Goal: Information Seeking & Learning: Learn about a topic

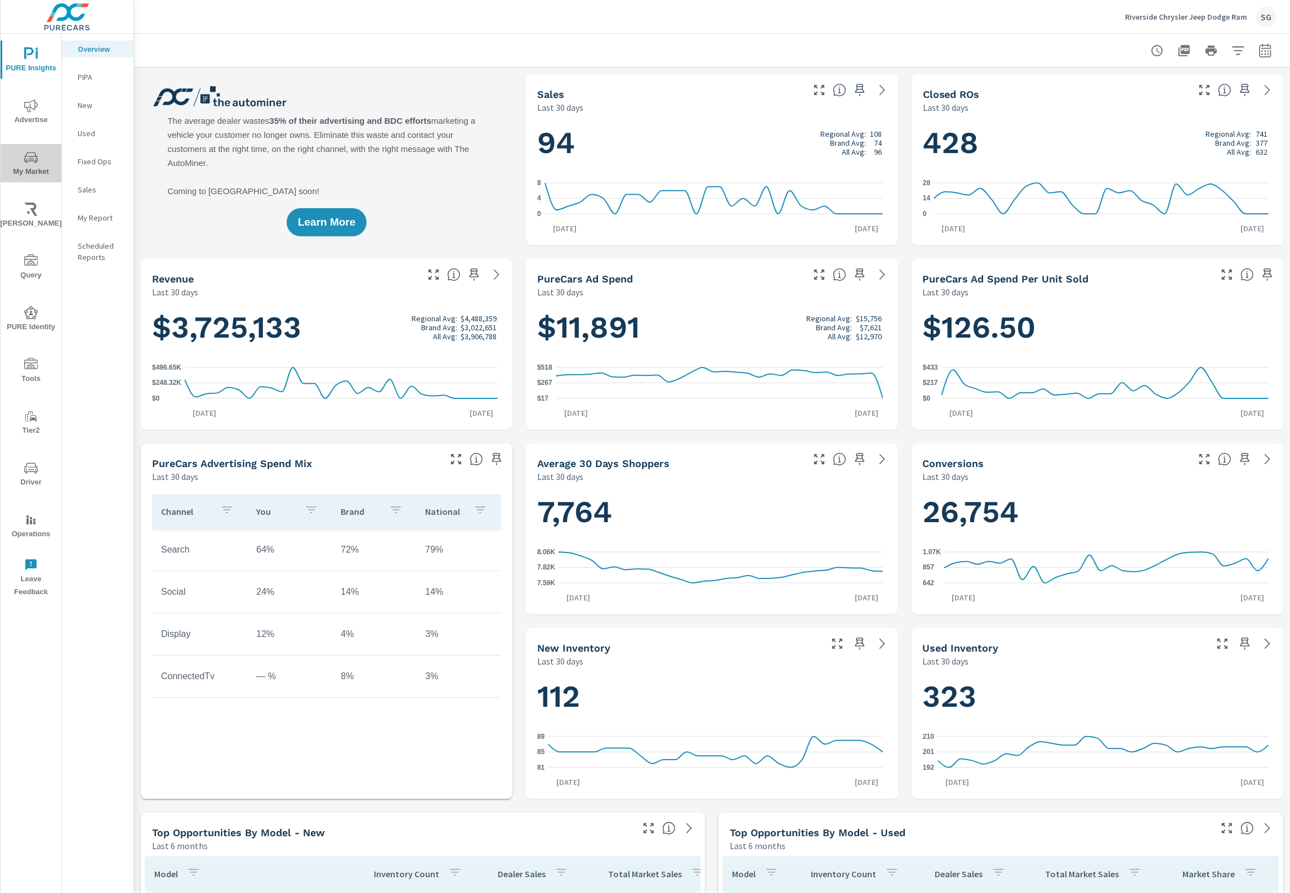
click at [32, 158] on icon "nav menu" at bounding box center [31, 158] width 14 height 14
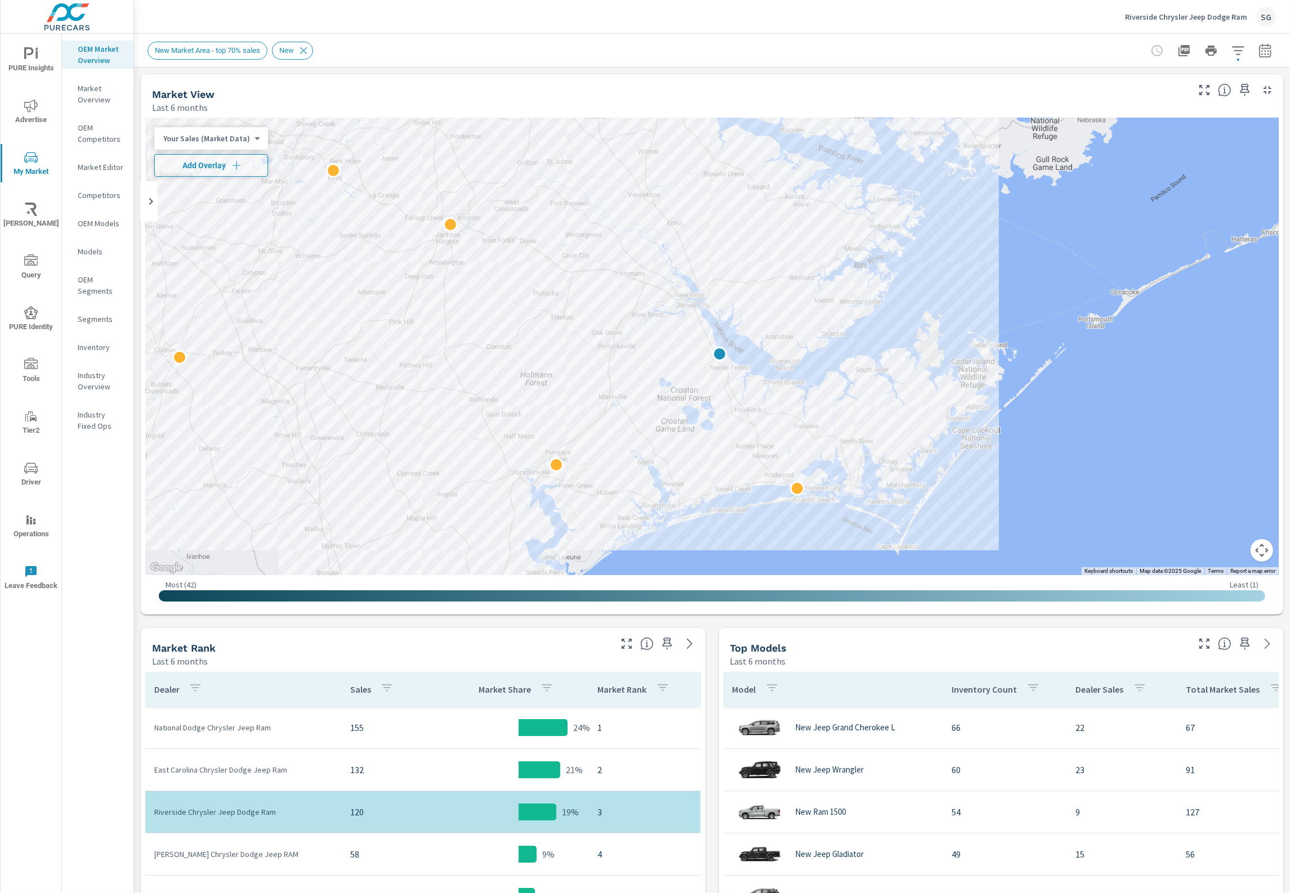
click at [88, 345] on p "Inventory" at bounding box center [101, 347] width 47 height 11
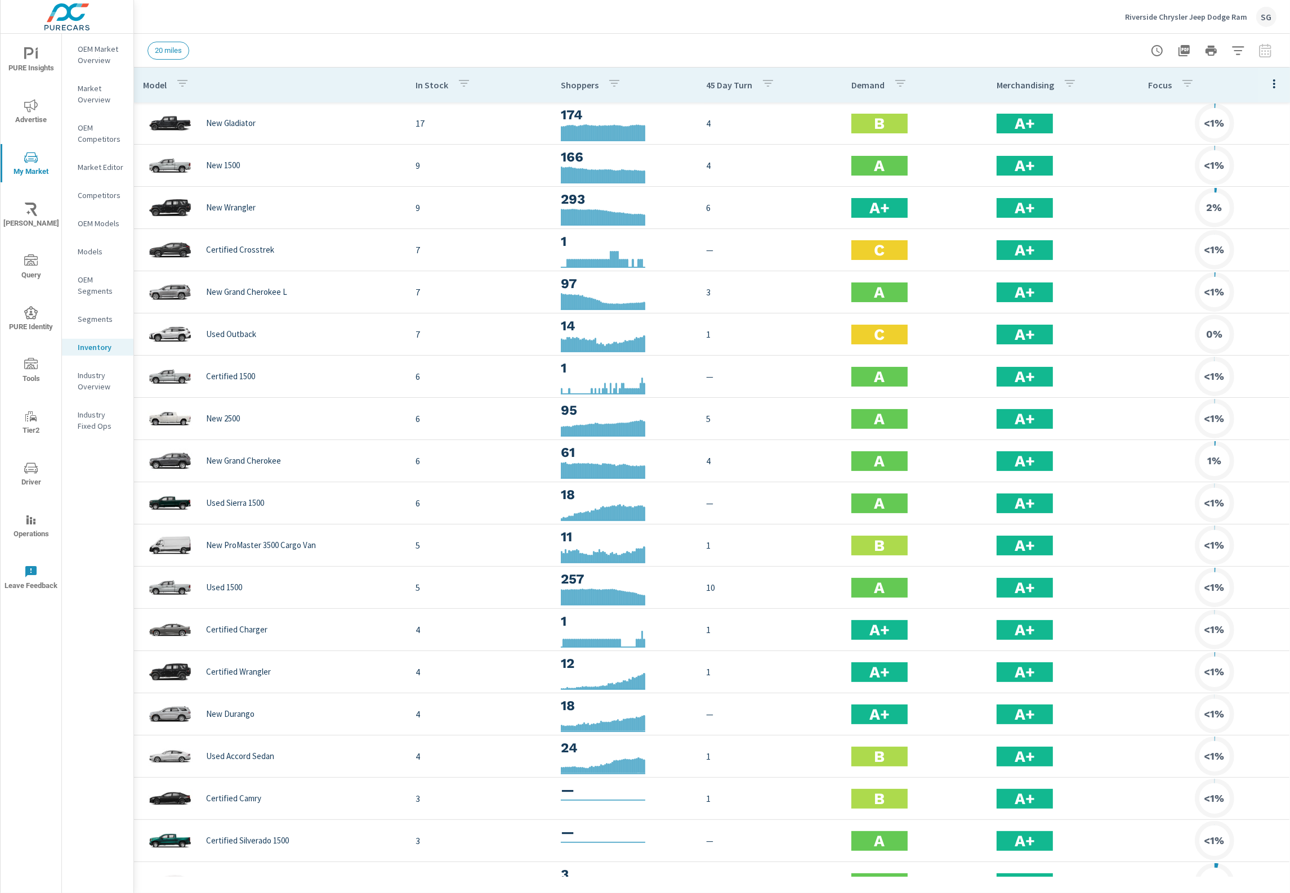
click at [1267, 88] on icon "button" at bounding box center [1274, 84] width 14 height 14
click at [1257, 190] on span "Inventory" at bounding box center [1237, 190] width 71 height 11
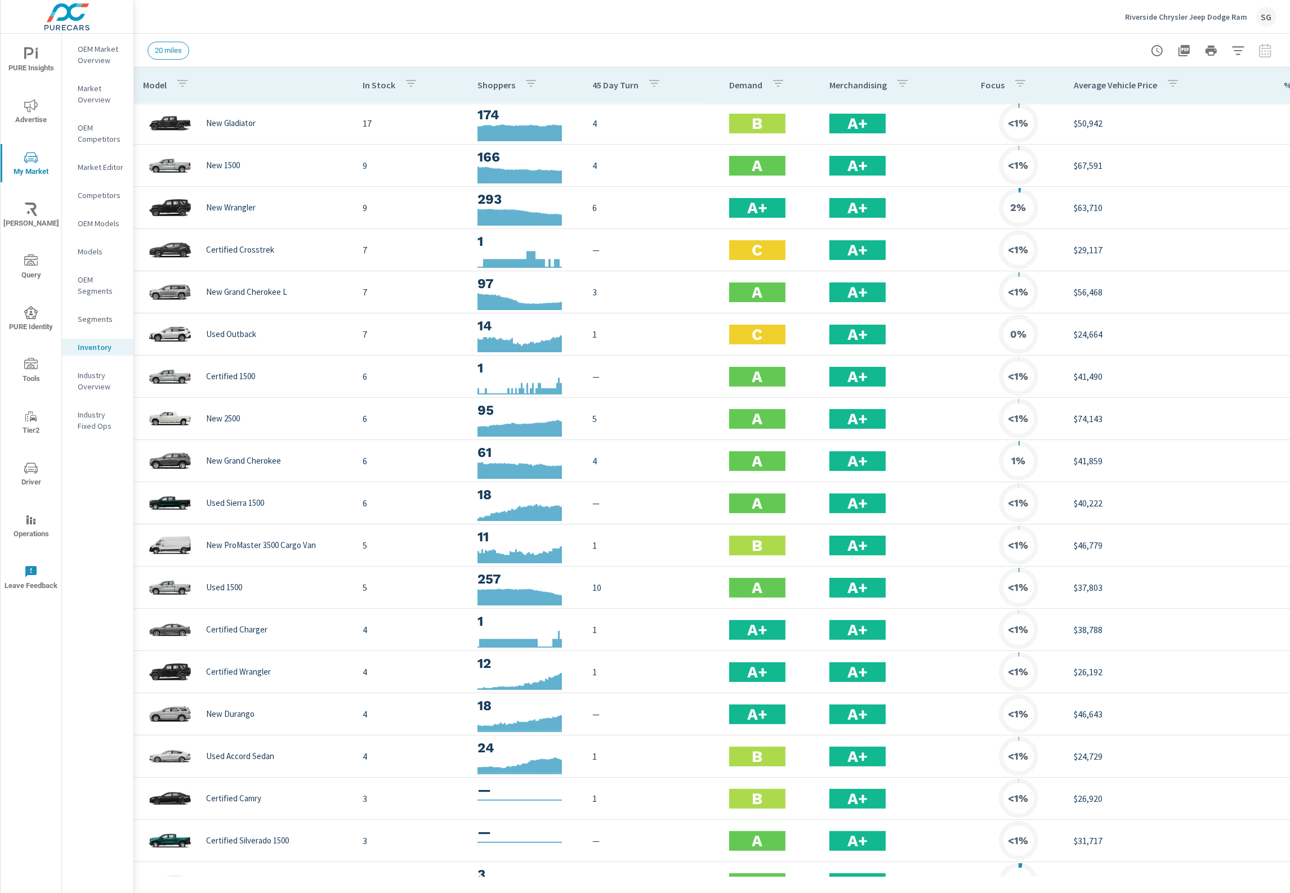
scroll to position [0, 207]
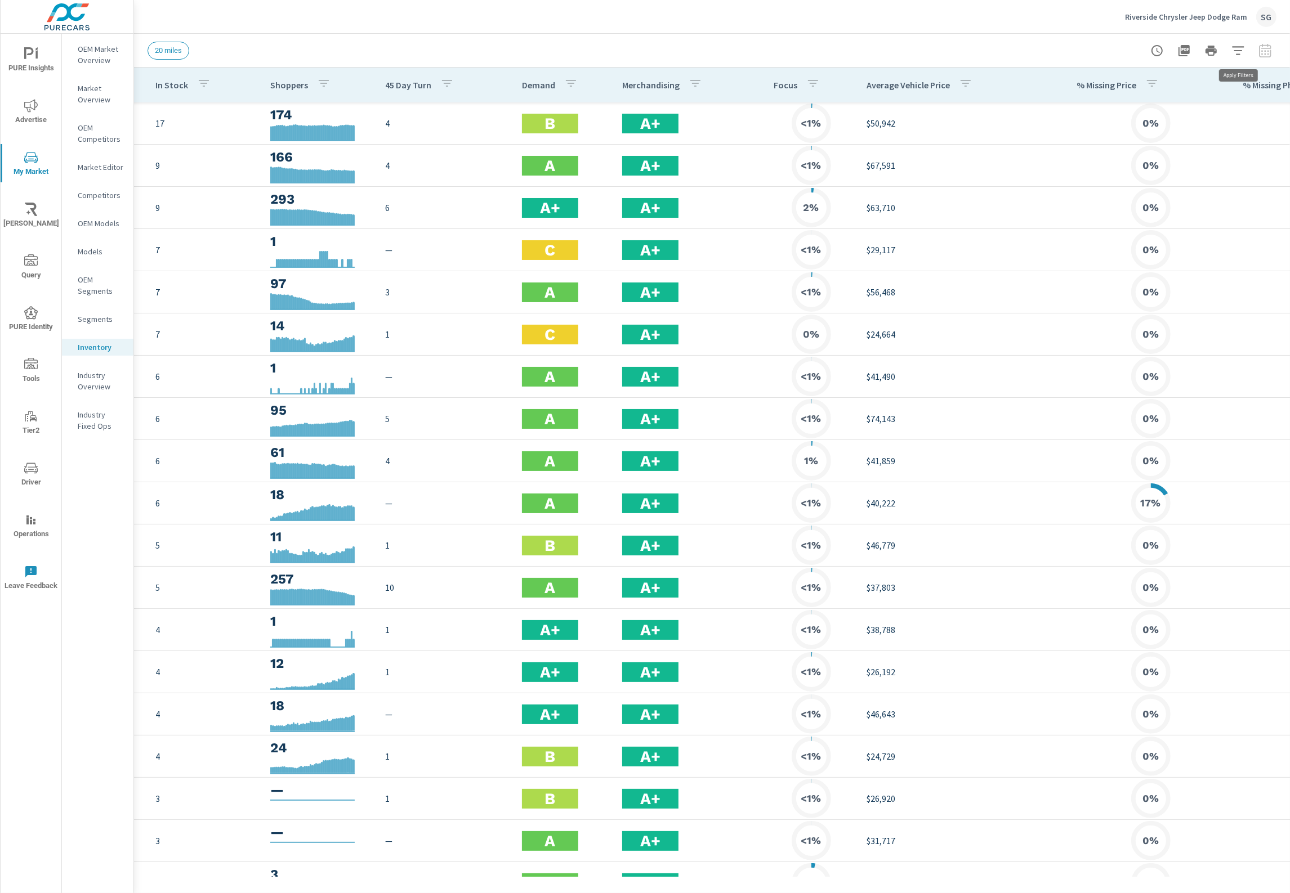
click at [1239, 52] on icon "button" at bounding box center [1238, 51] width 14 height 14
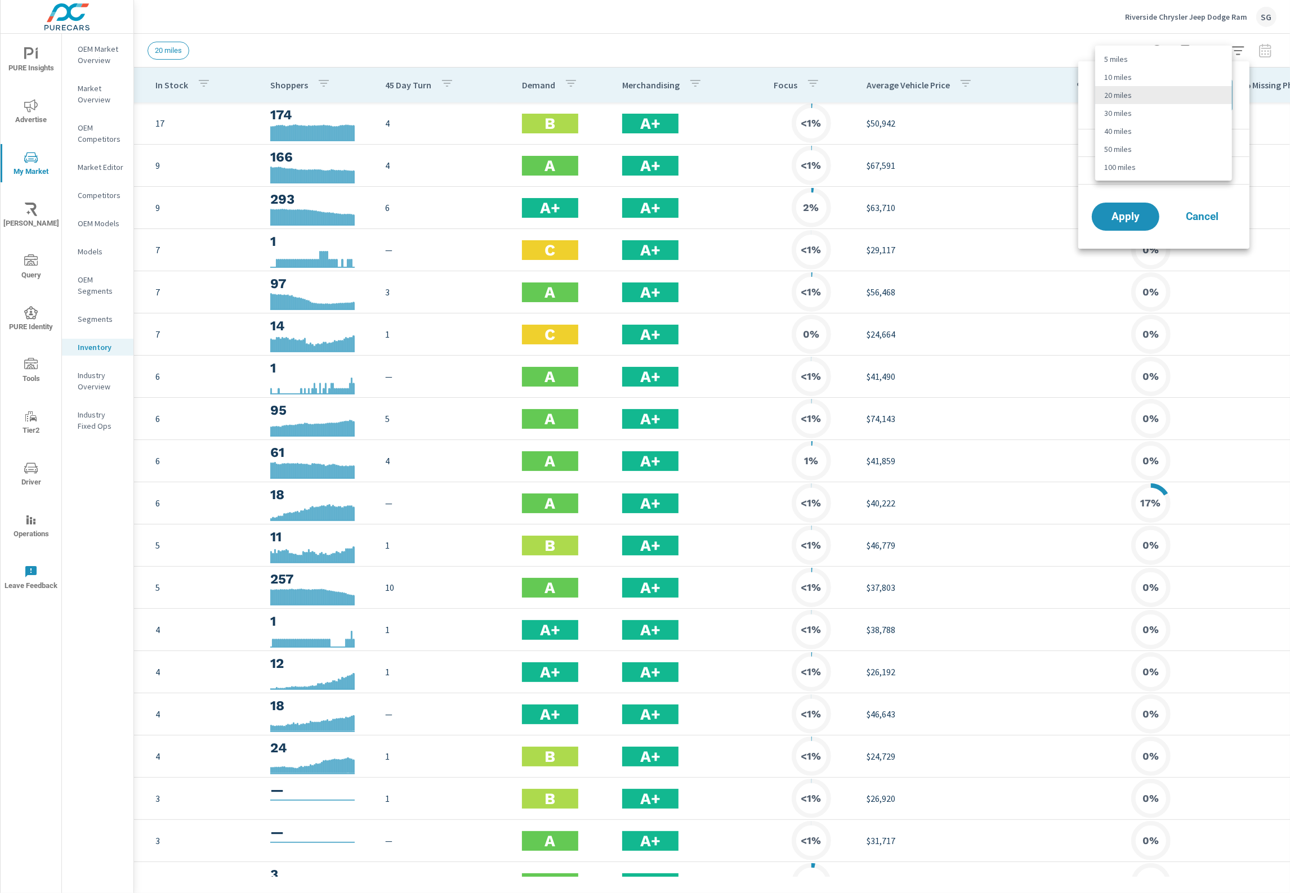
click at [1146, 92] on body "PURE Insights Advertise My Market Riley AI Query PURE Identity Tools Tier2 Driv…" at bounding box center [645, 446] width 1290 height 893
click at [1136, 147] on li "50 miles" at bounding box center [1163, 149] width 137 height 18
type Distance "50"
click at [1116, 221] on span "Apply" at bounding box center [1125, 217] width 46 height 11
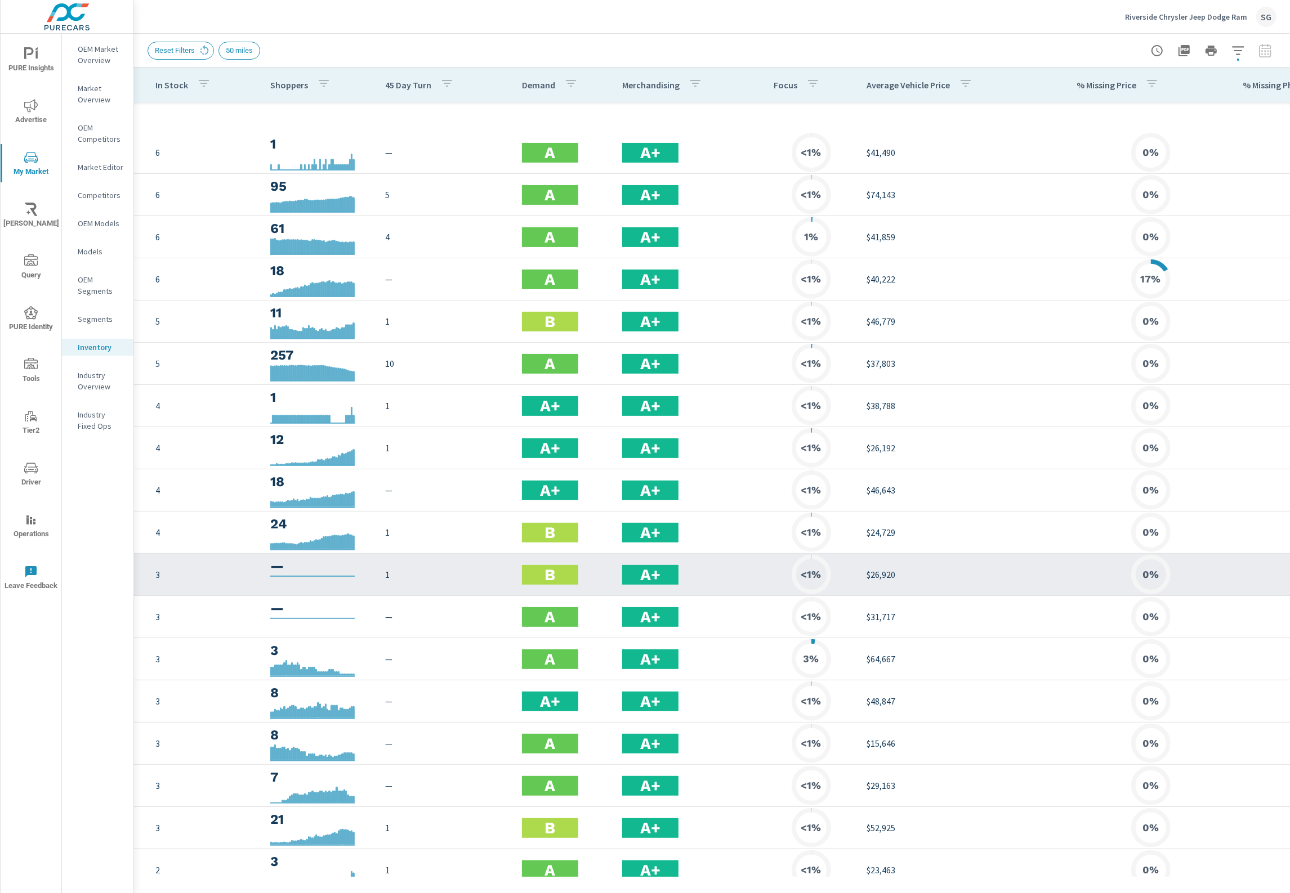
scroll to position [493, 207]
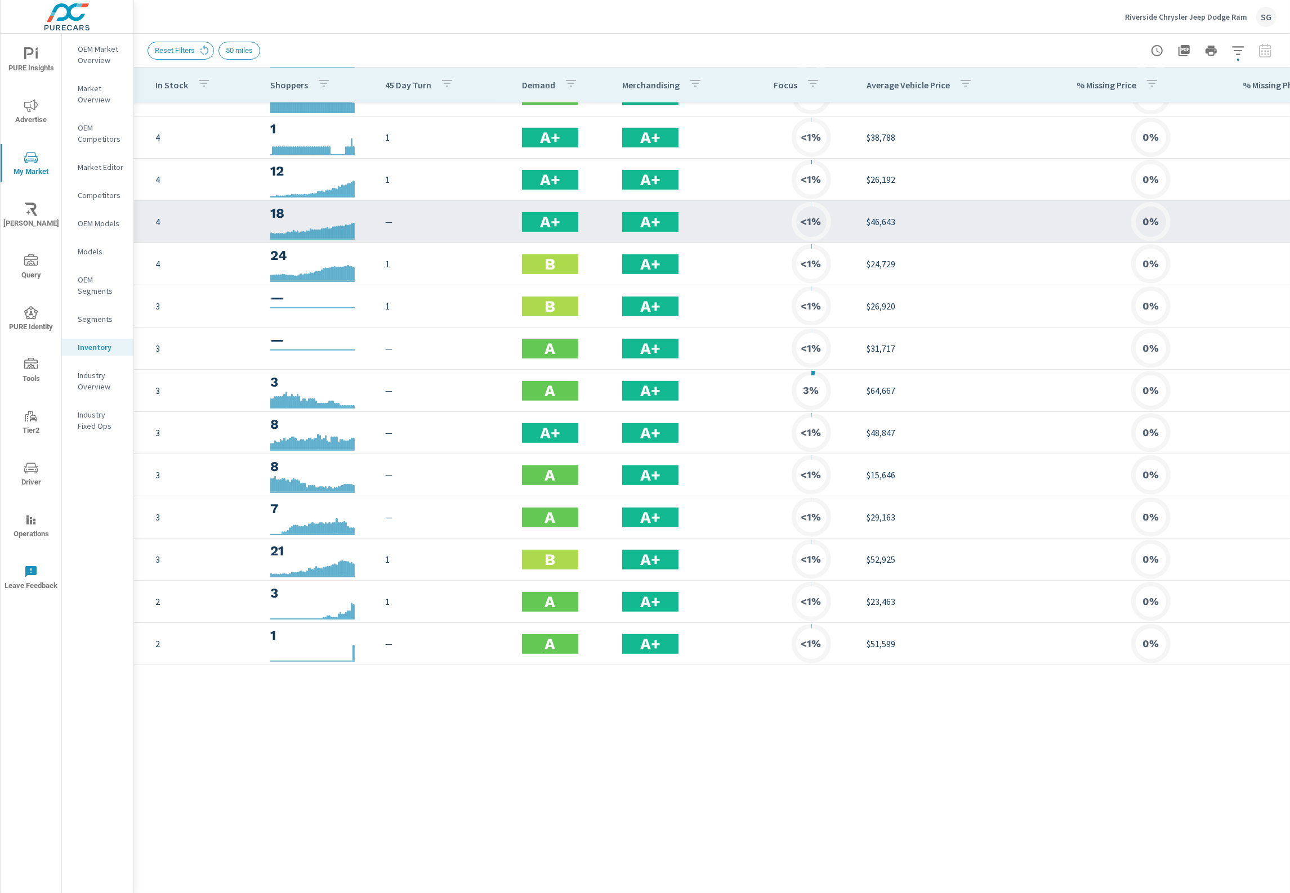
scroll to position [0, 207]
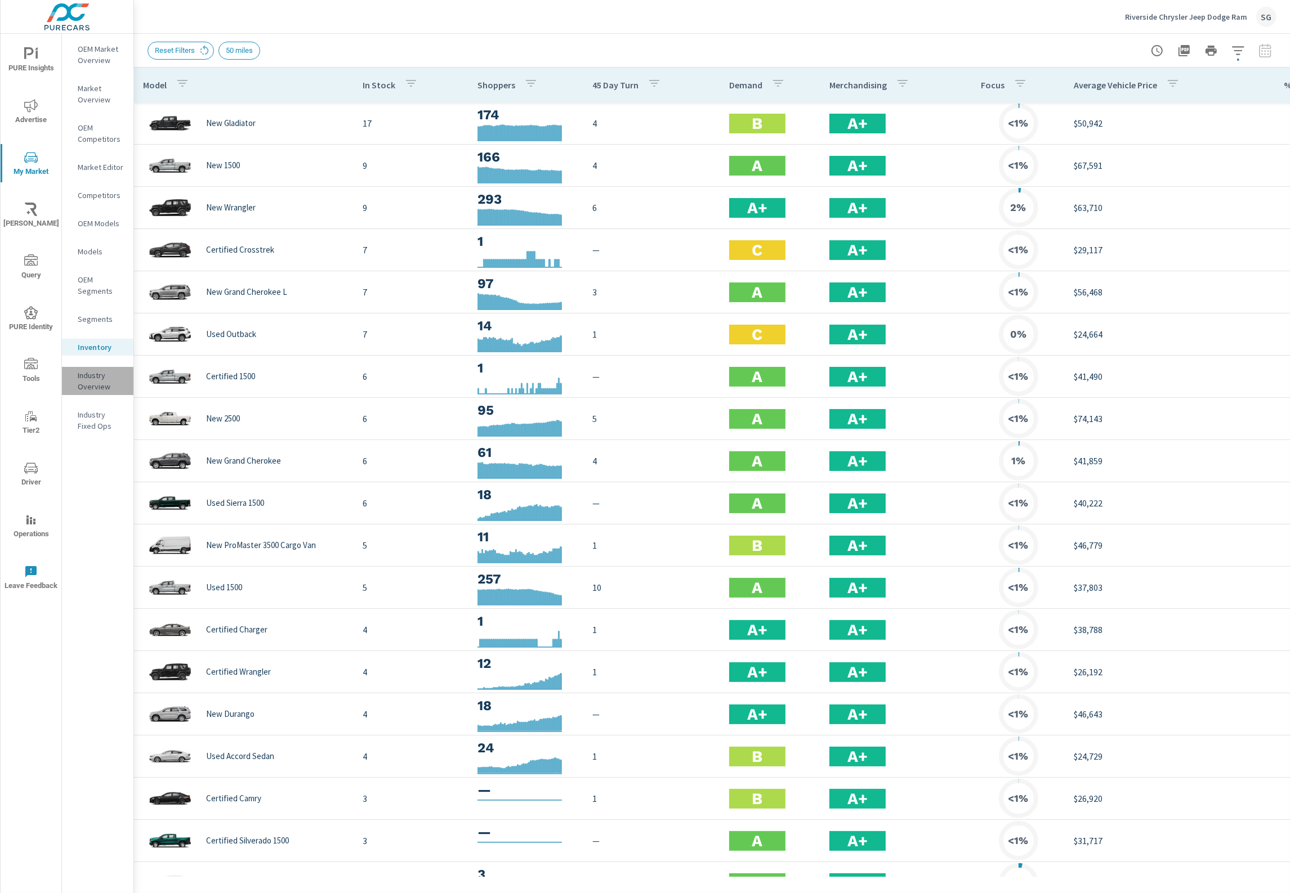
click at [88, 384] on p "Industry Overview" at bounding box center [101, 381] width 47 height 23
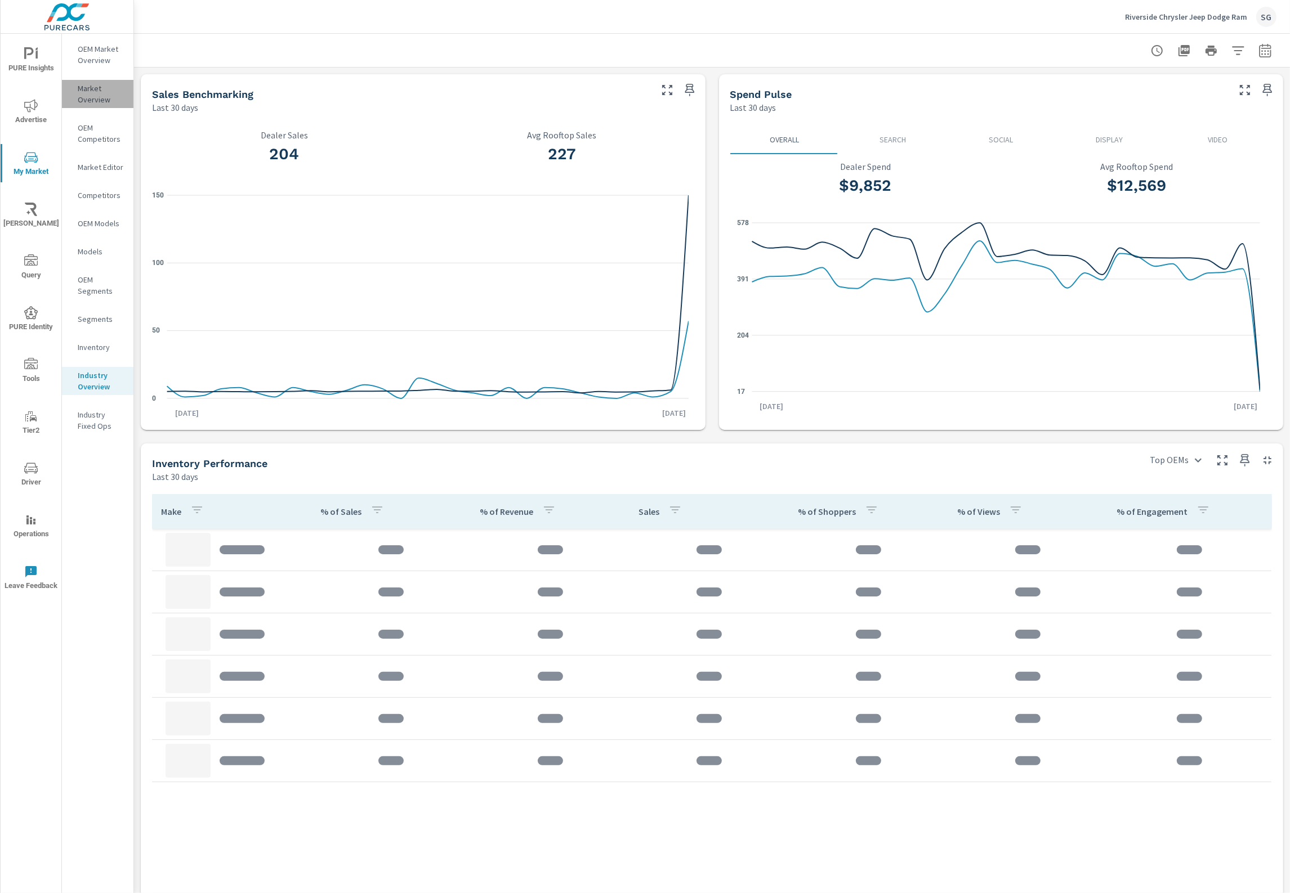
click at [99, 91] on p "Market Overview" at bounding box center [101, 94] width 47 height 23
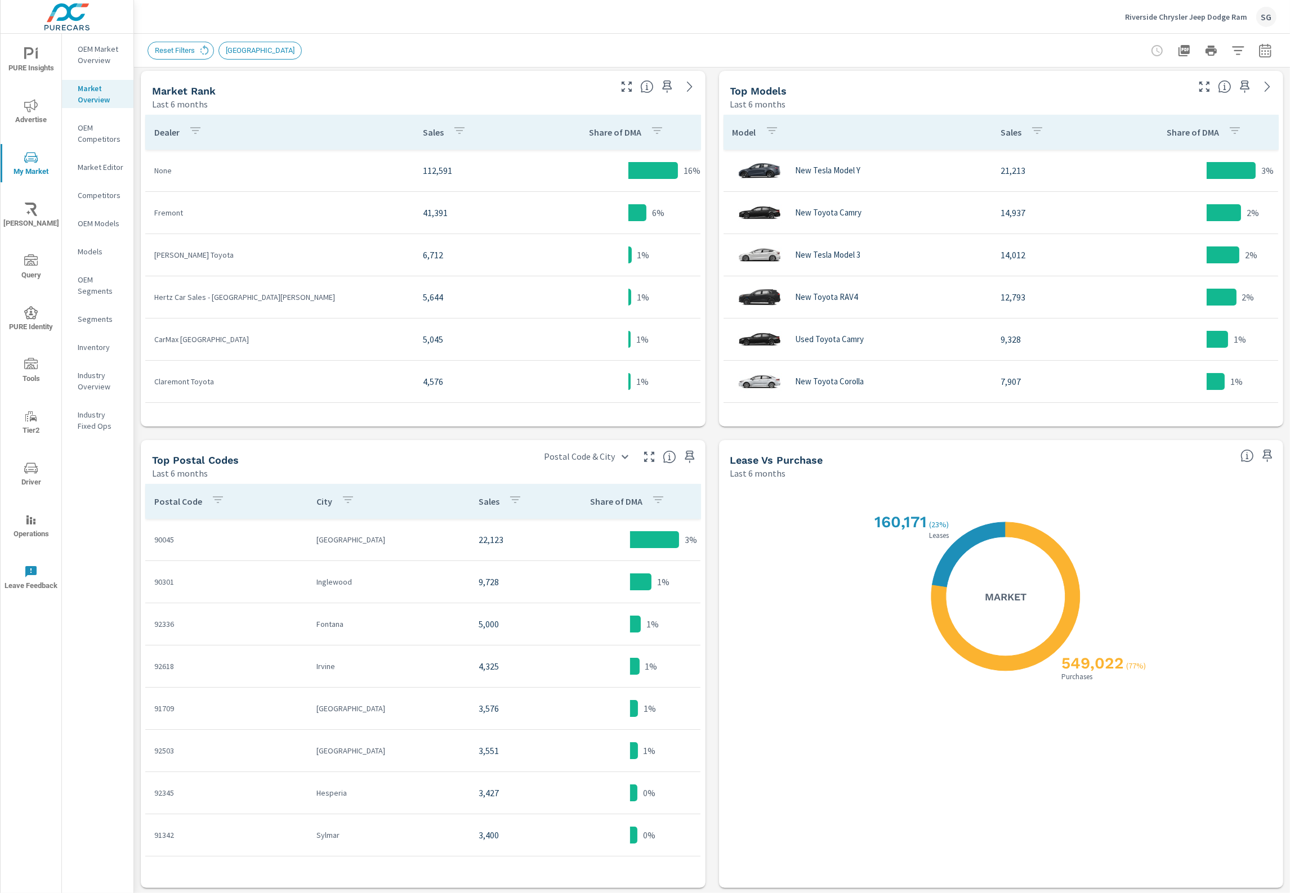
scroll to position [558, 0]
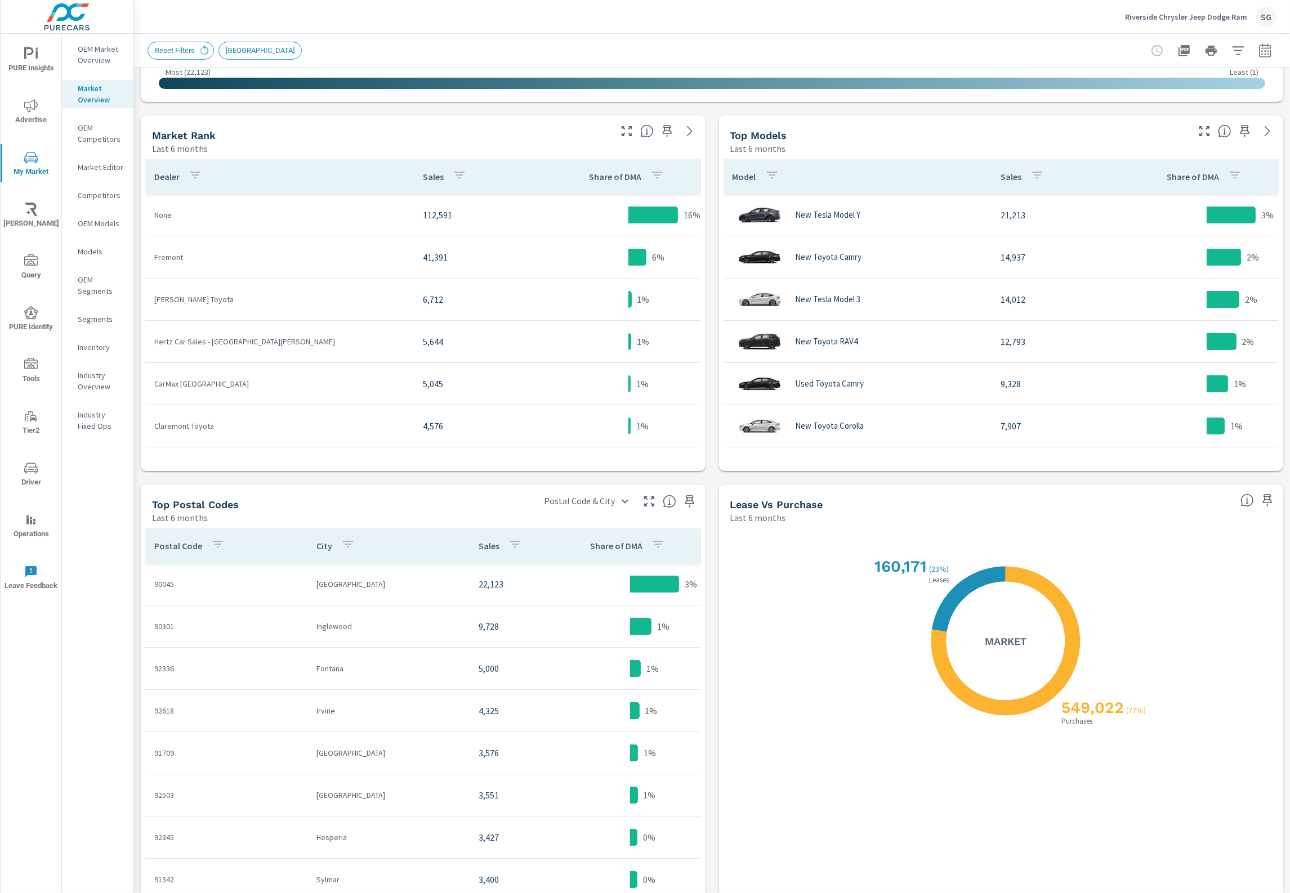
scroll to position [488, 0]
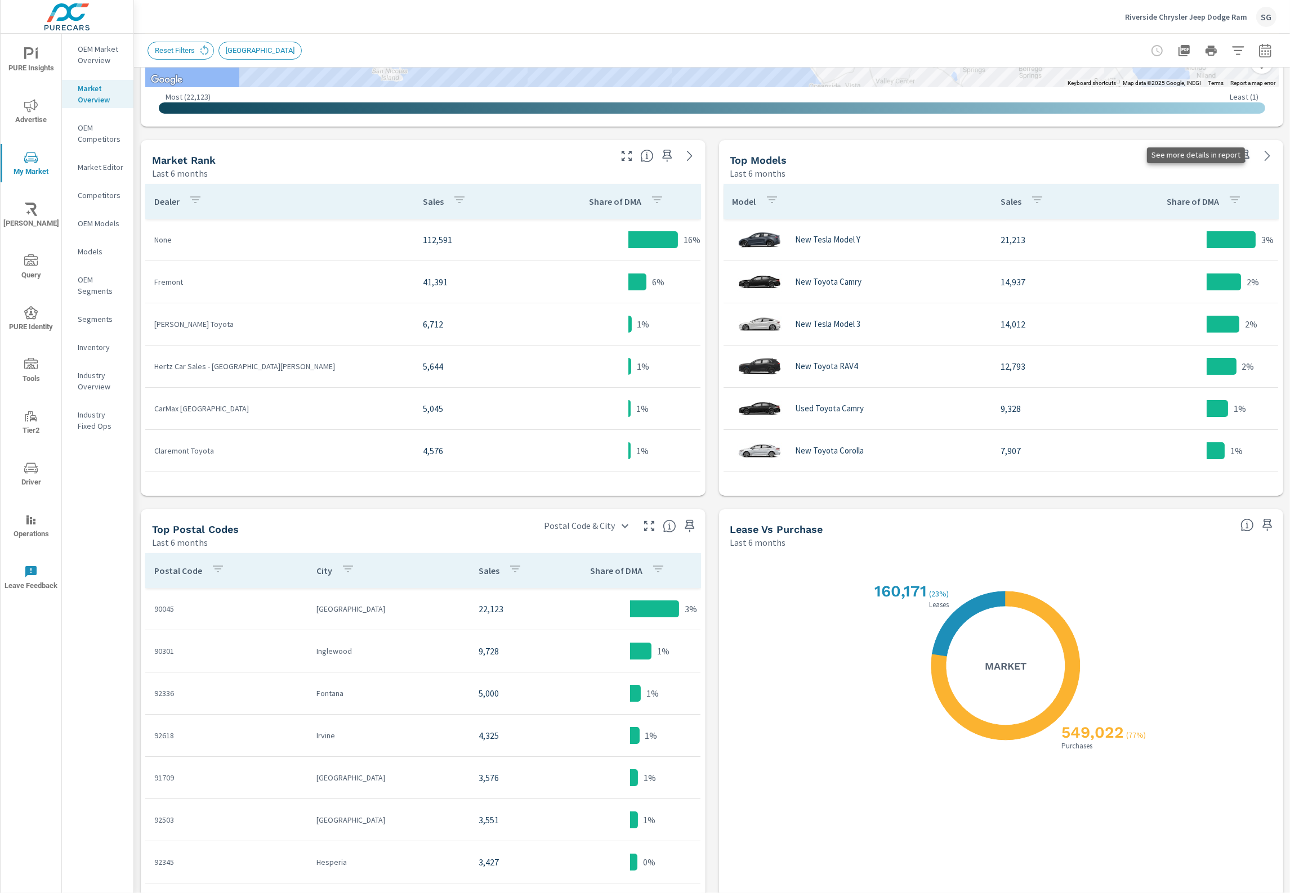
click at [1260, 153] on icon at bounding box center [1267, 156] width 14 height 14
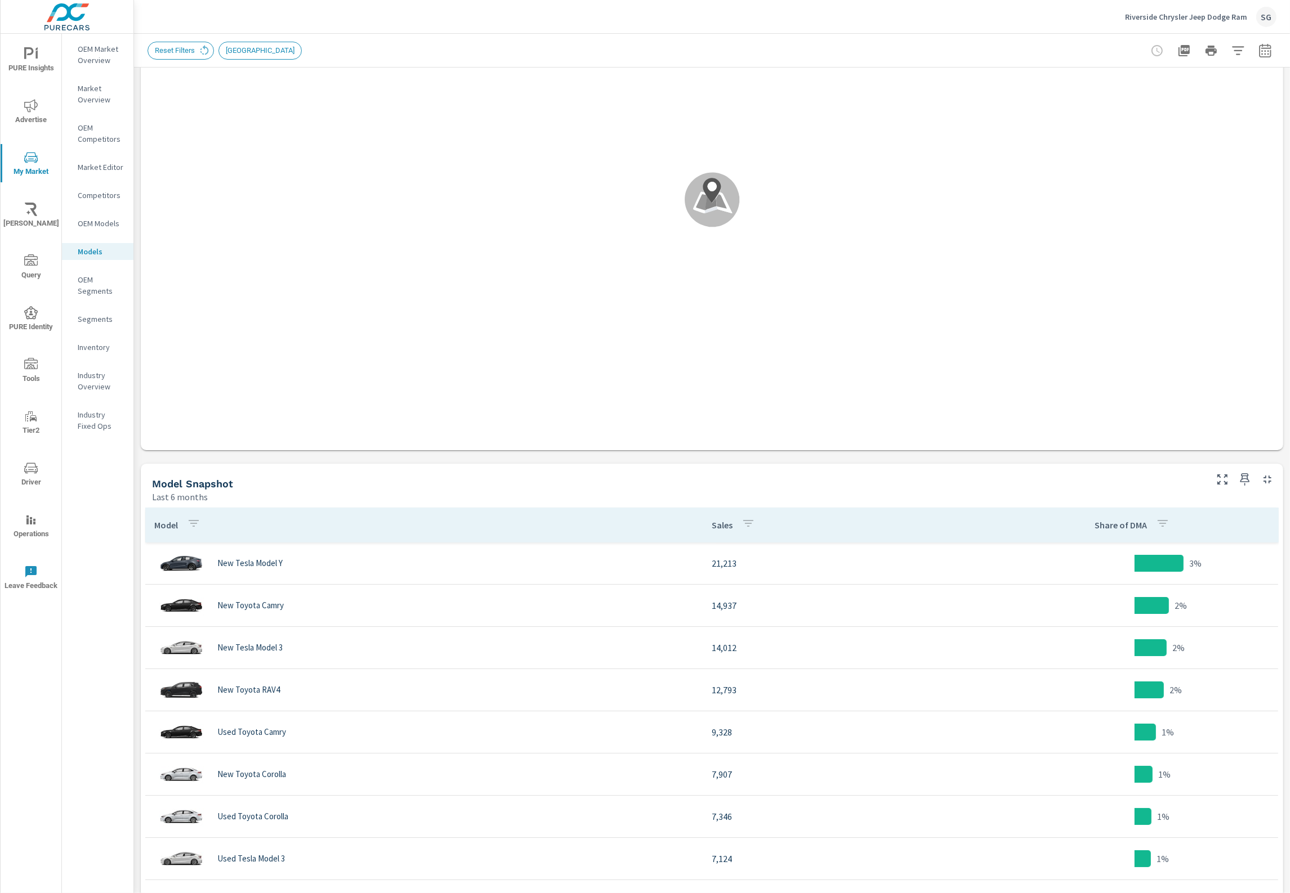
scroll to position [352, 0]
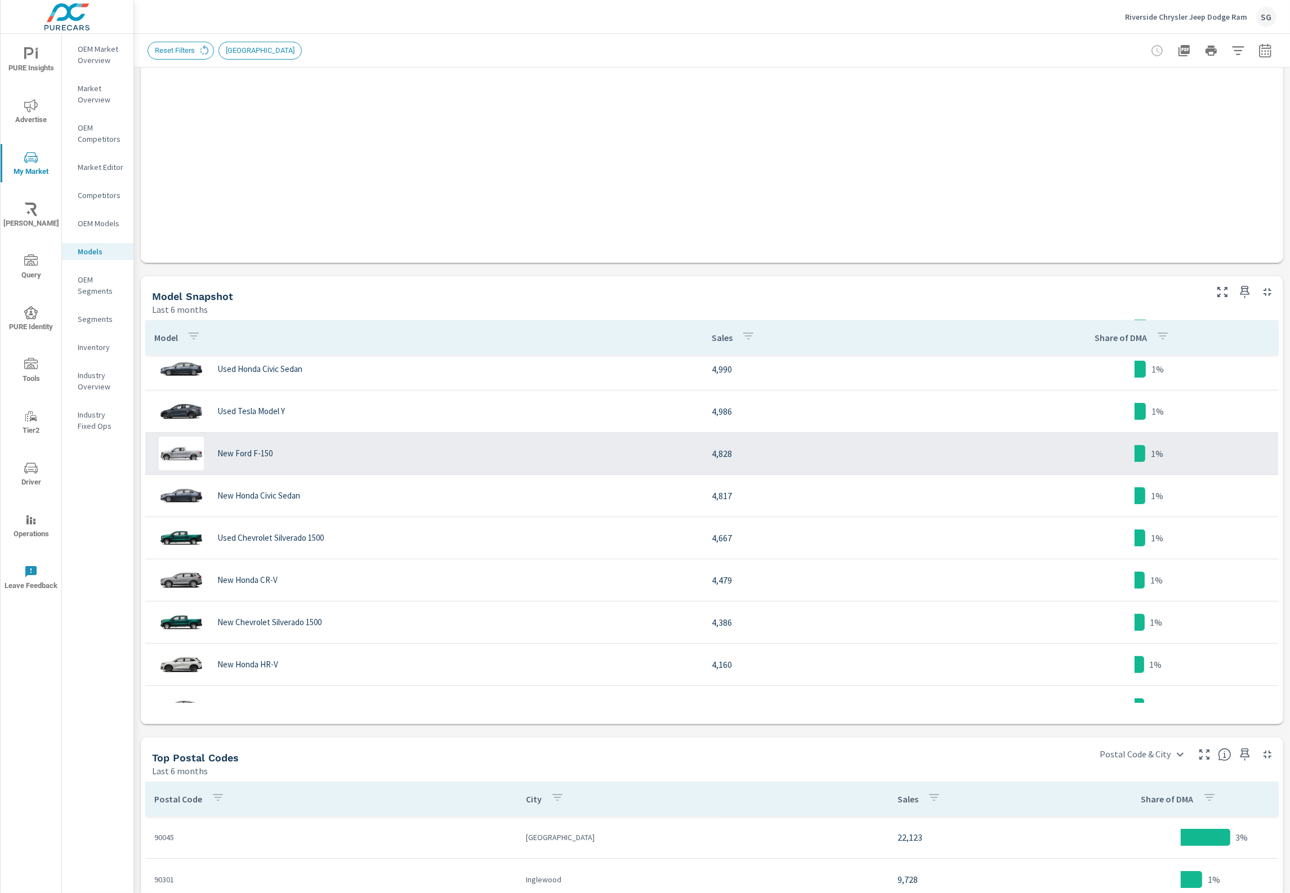
scroll to position [563, 0]
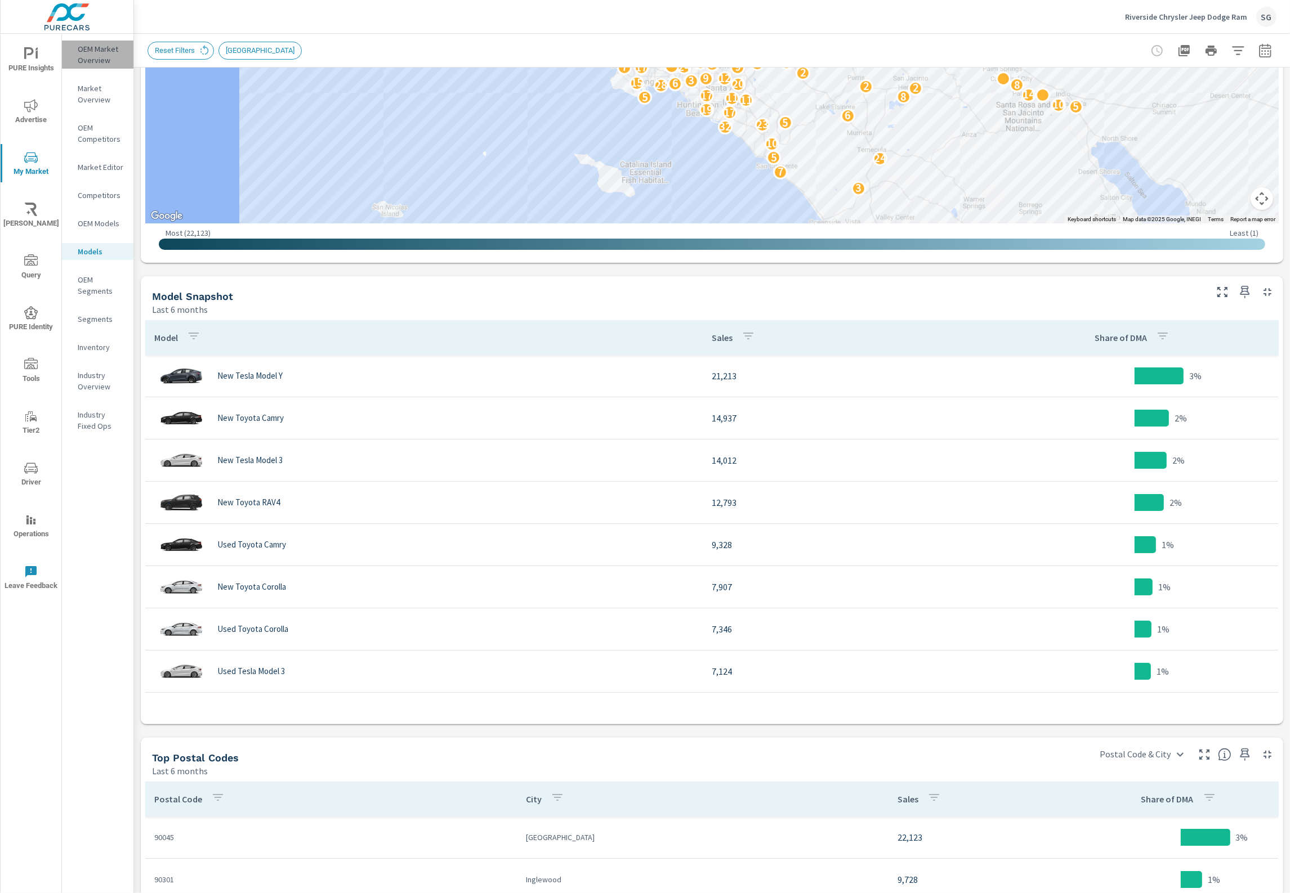
click at [93, 57] on p "OEM Market Overview" at bounding box center [101, 54] width 47 height 23
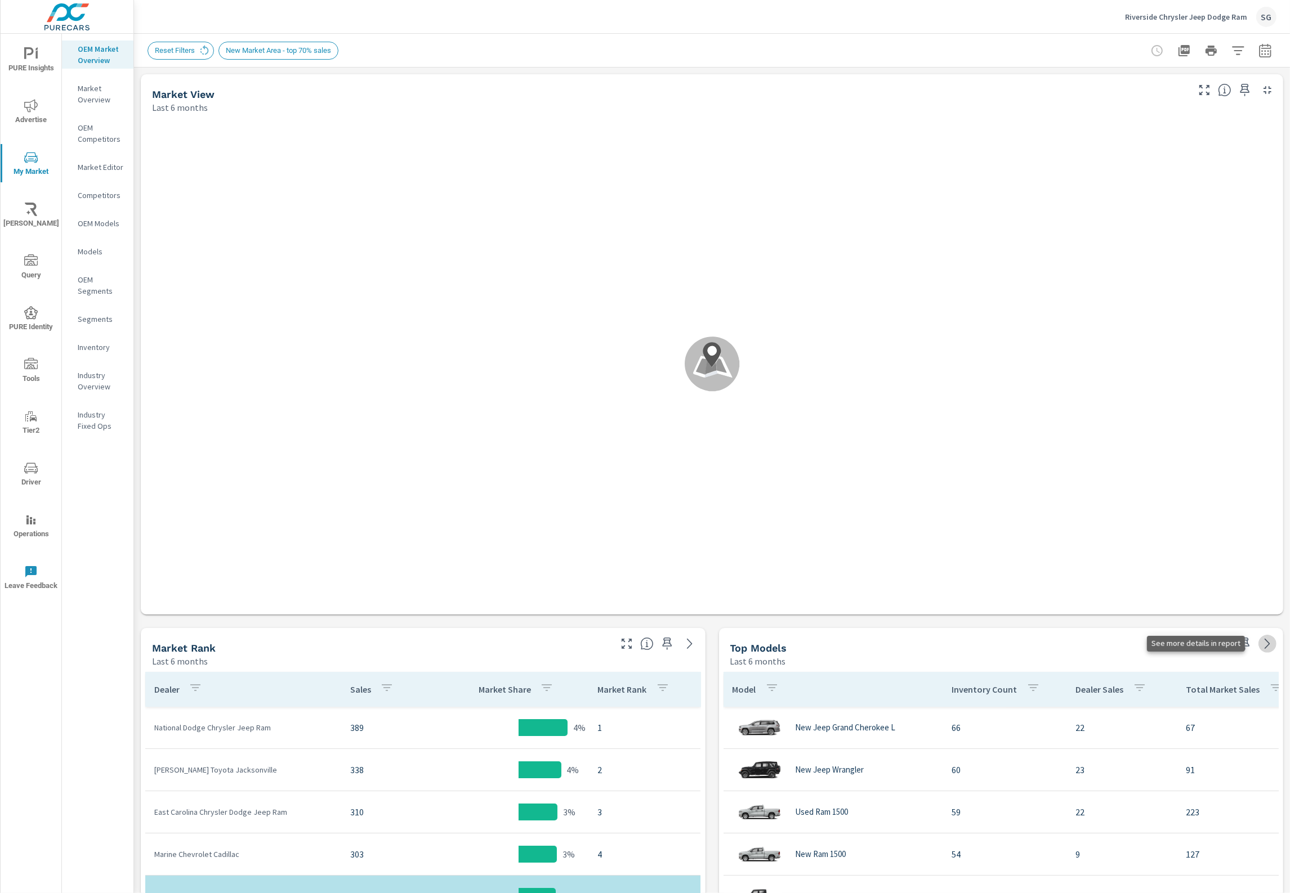
click at [1260, 646] on icon at bounding box center [1267, 644] width 14 height 14
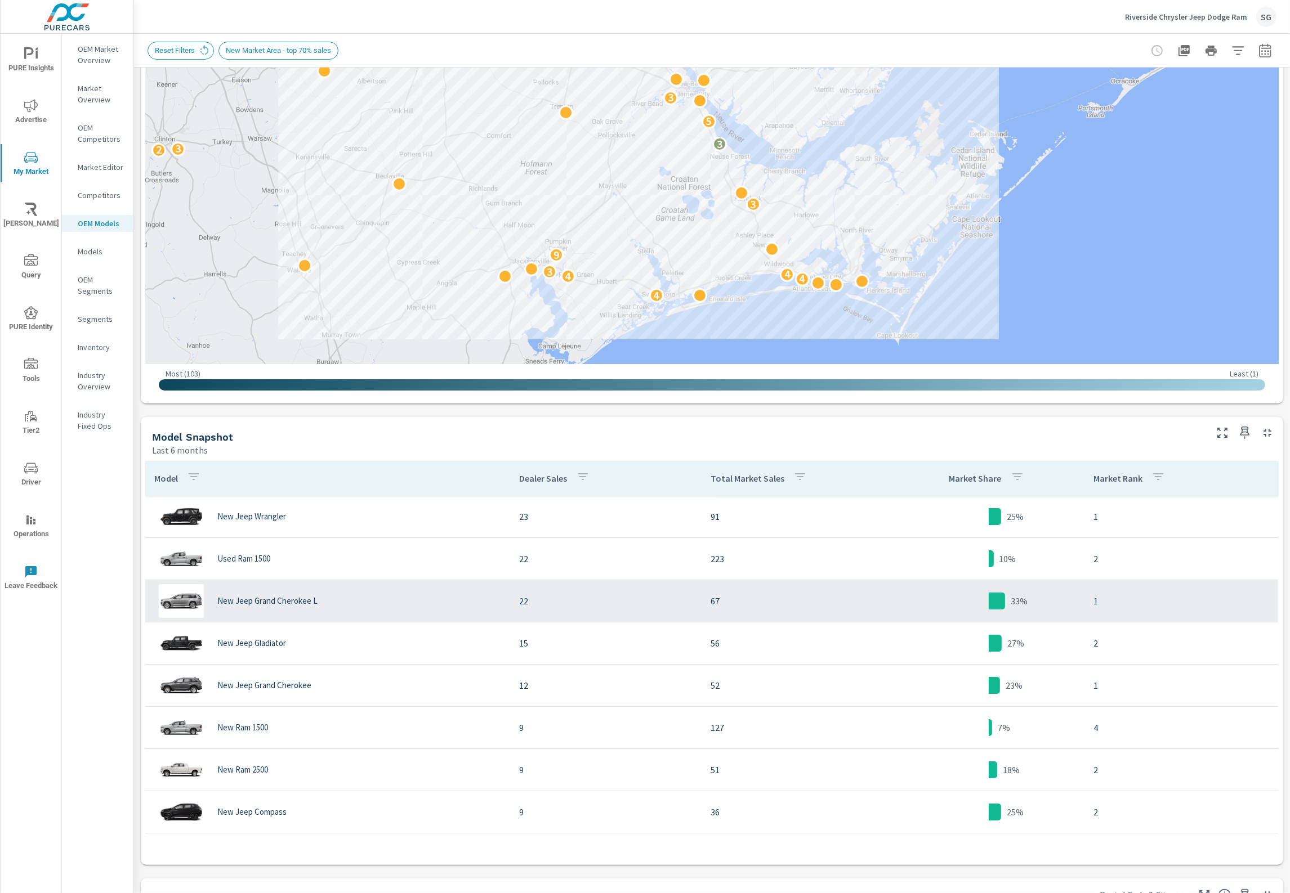
scroll to position [352, 0]
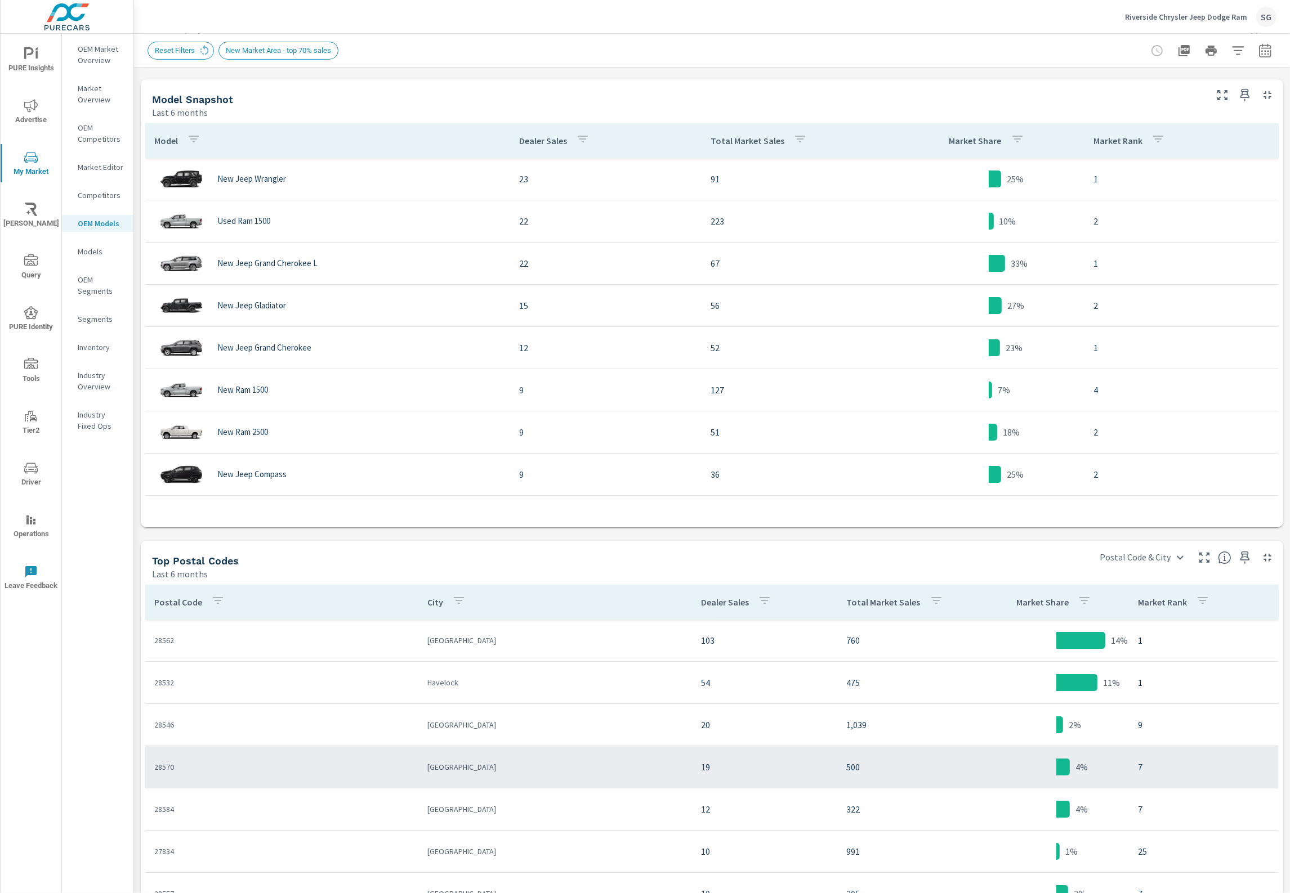
scroll to position [563, 0]
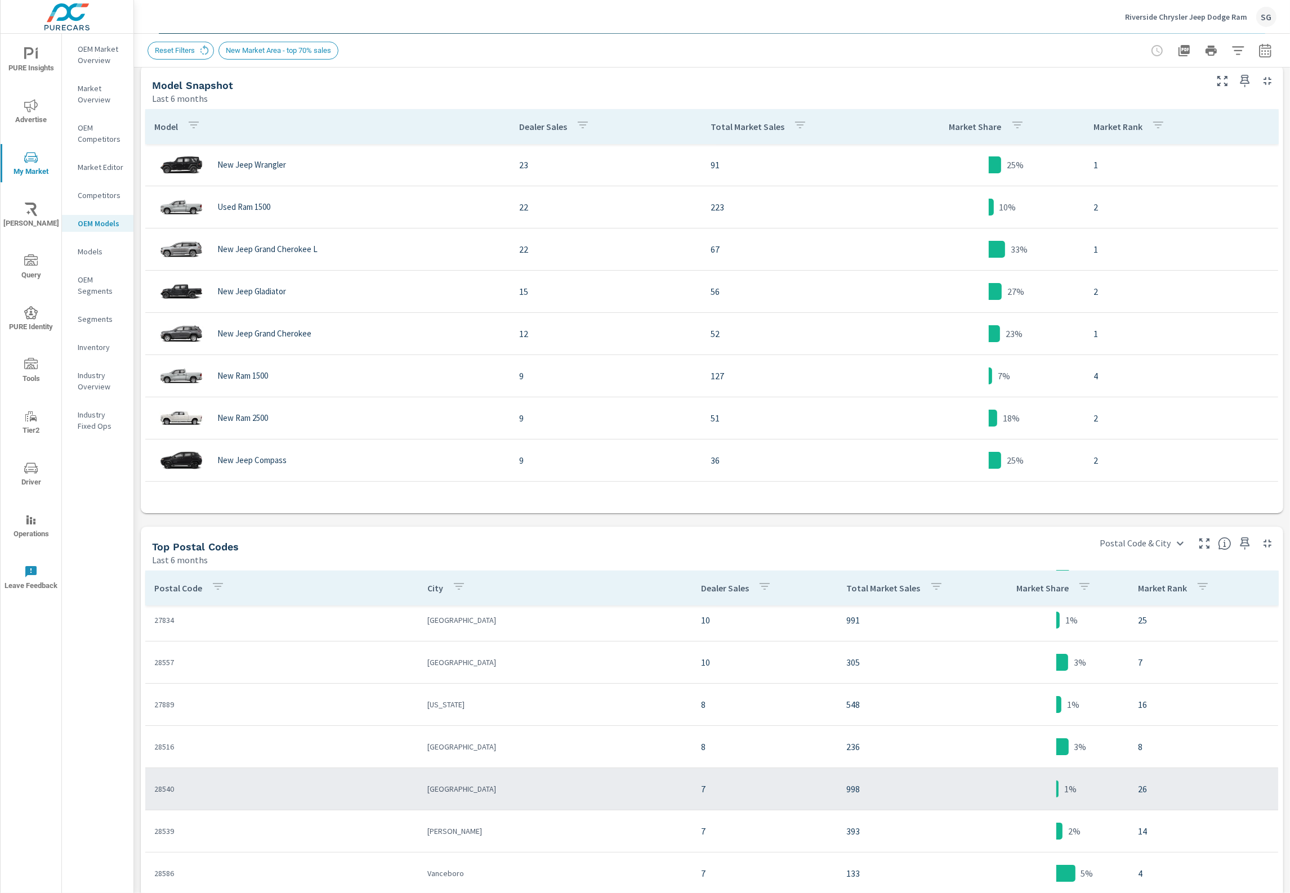
scroll to position [281, 0]
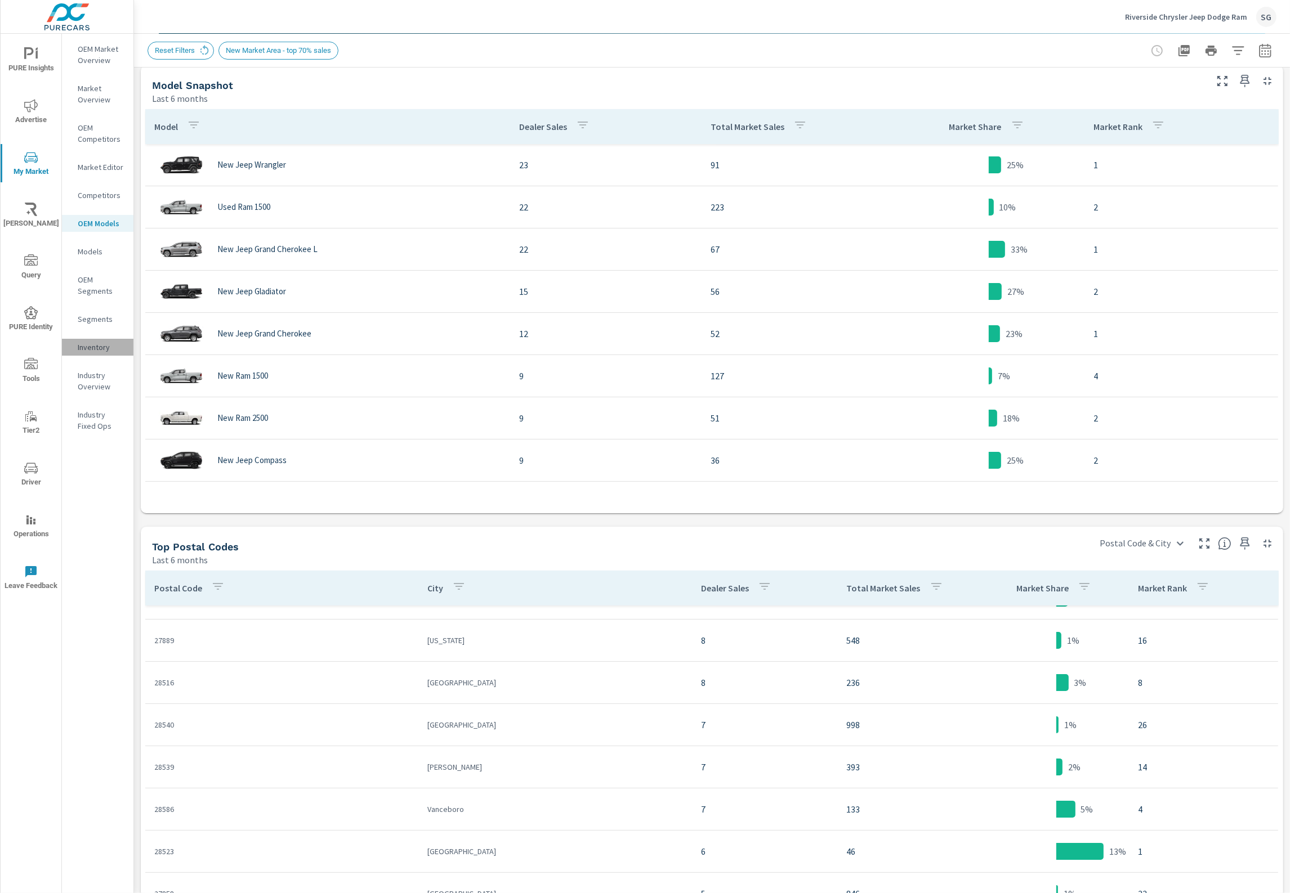
click at [91, 347] on p "Inventory" at bounding box center [101, 347] width 47 height 11
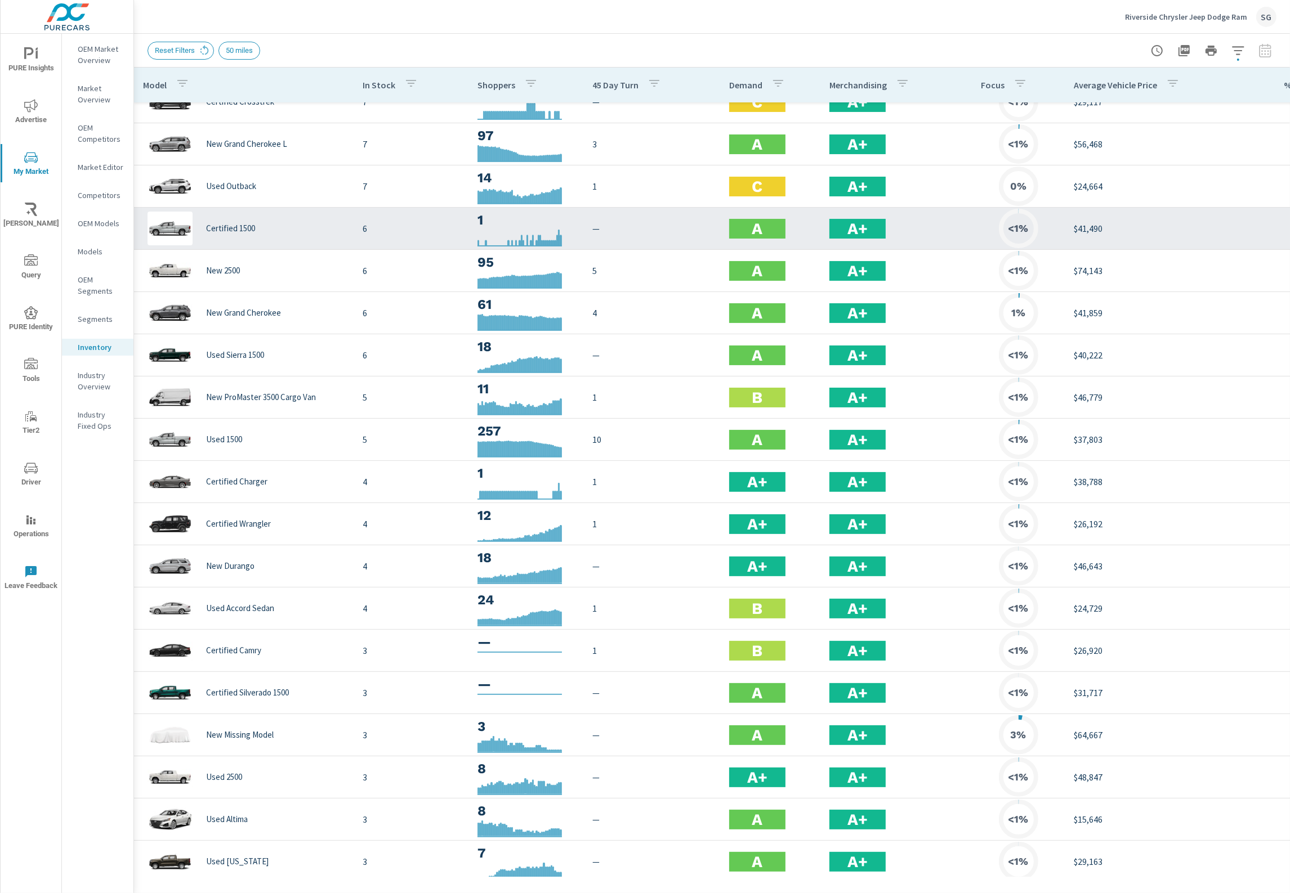
scroll to position [493, 0]
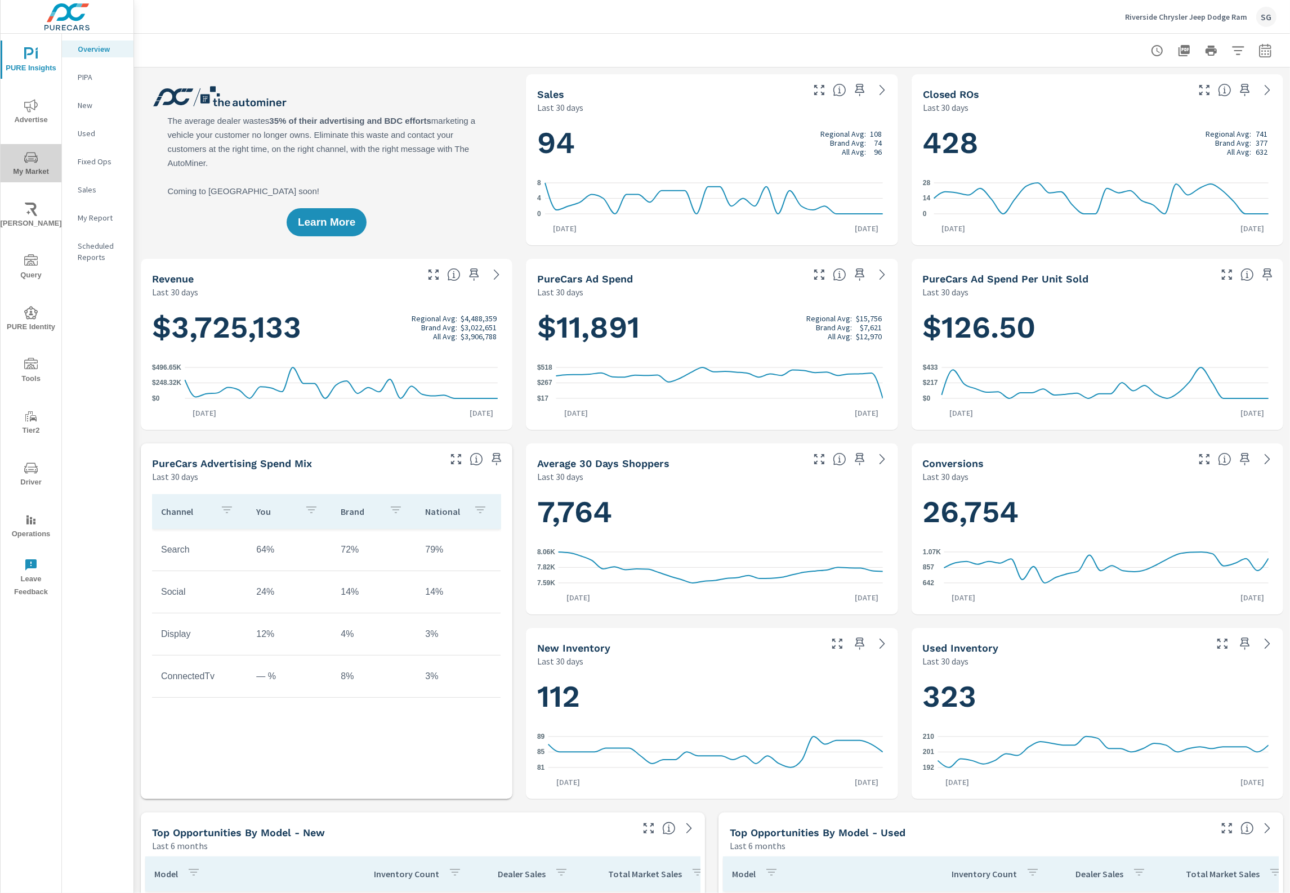
click at [38, 155] on span "My Market" at bounding box center [31, 165] width 54 height 28
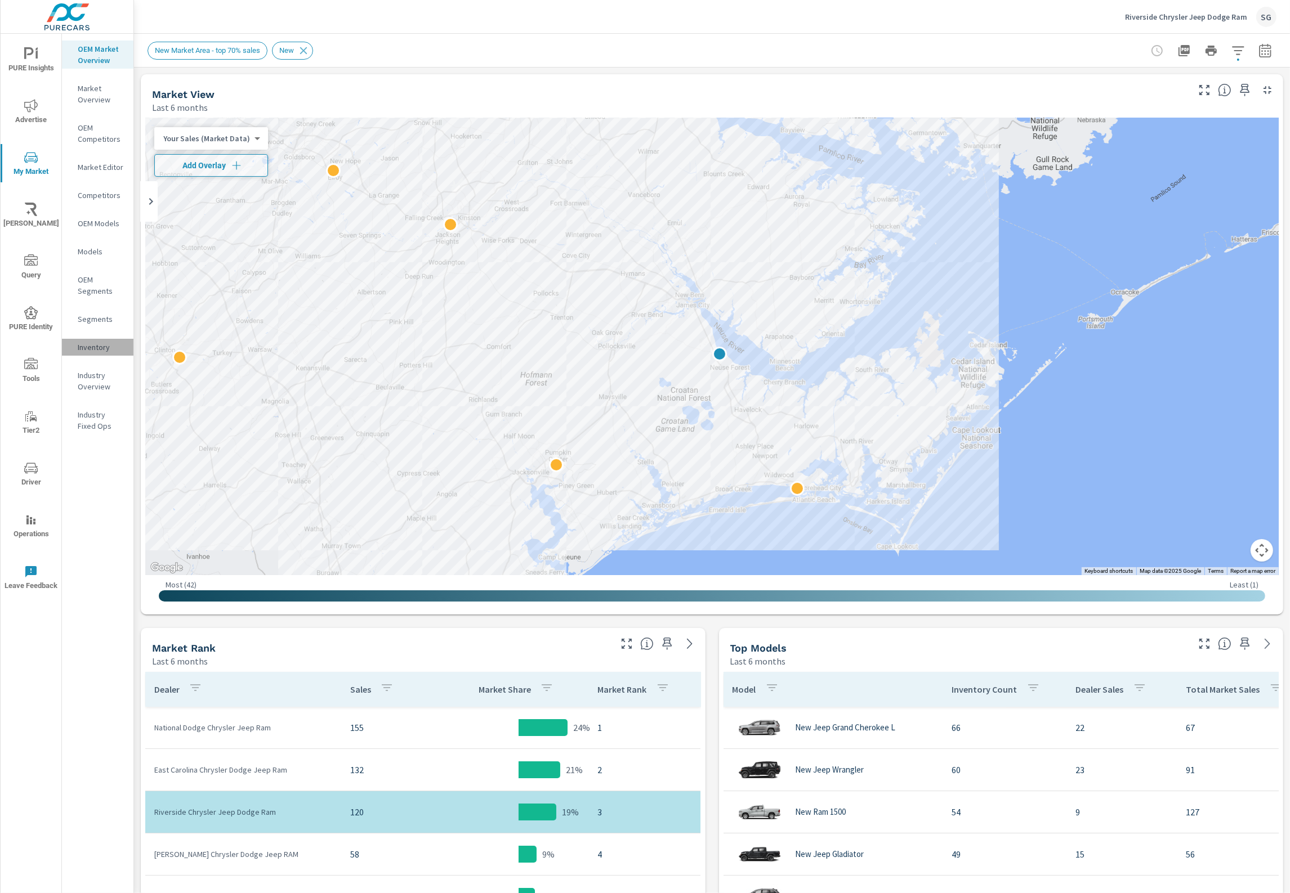
click at [96, 342] on p "Inventory" at bounding box center [101, 347] width 47 height 11
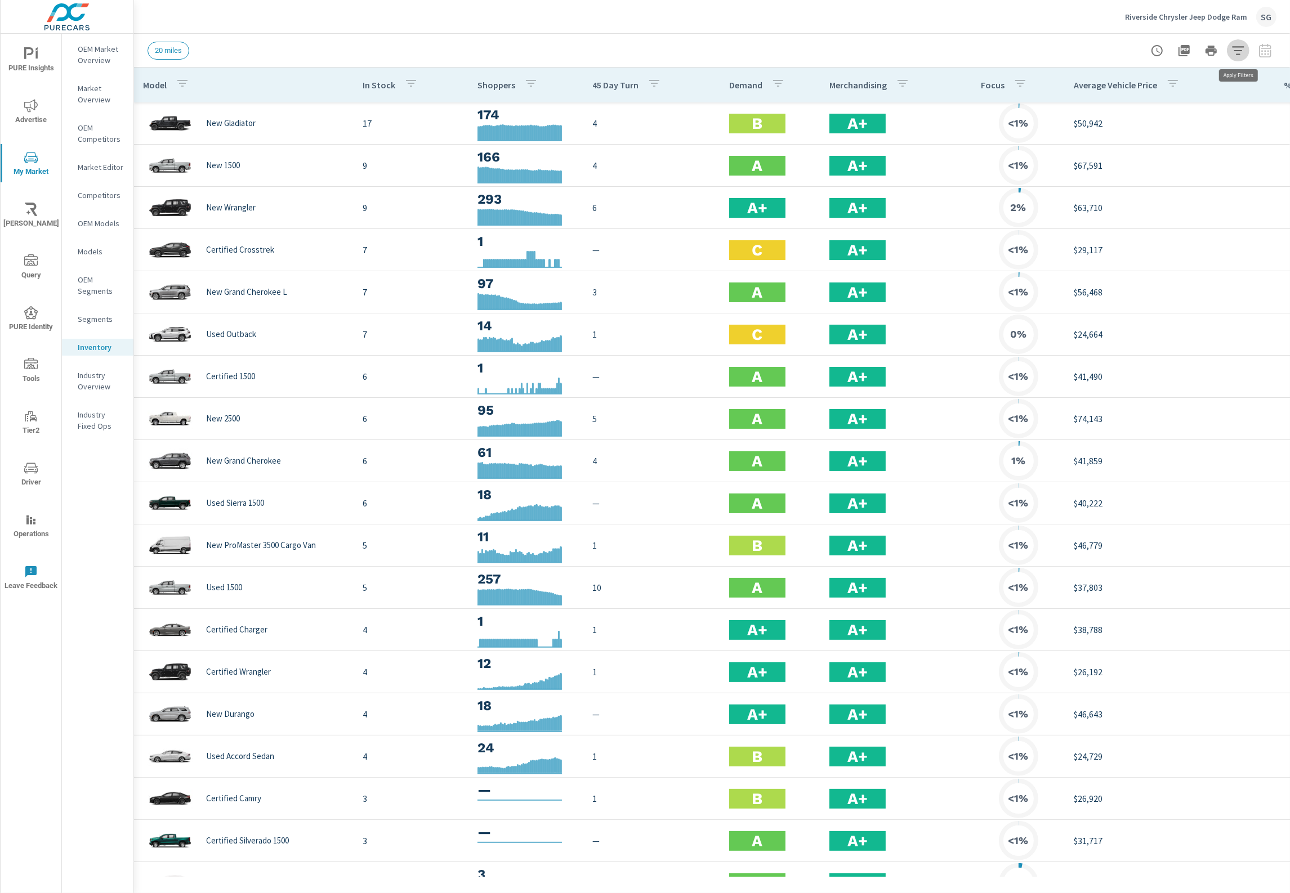
click at [1239, 53] on icon "button" at bounding box center [1238, 50] width 12 height 8
click at [1240, 48] on div at bounding box center [645, 446] width 1290 height 893
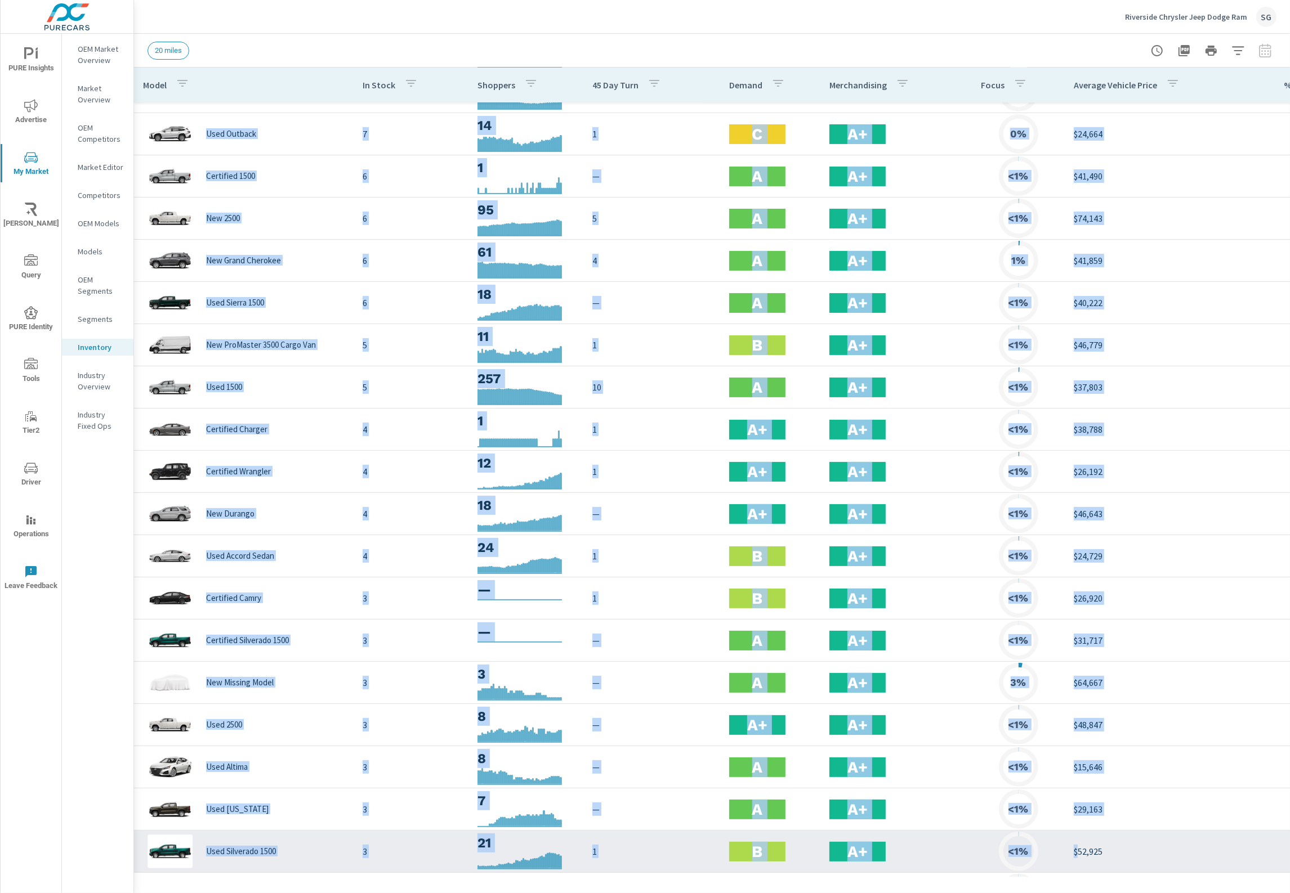
drag, startPoint x: 975, startPoint y: 877, endPoint x: 1079, endPoint y: 865, distance: 104.9
click at [1079, 865] on div "Model In Stock Shoppers 45 Day Turn Demand Merchandising Focus Average Vehicle …" at bounding box center [712, 481] width 1156 height 826
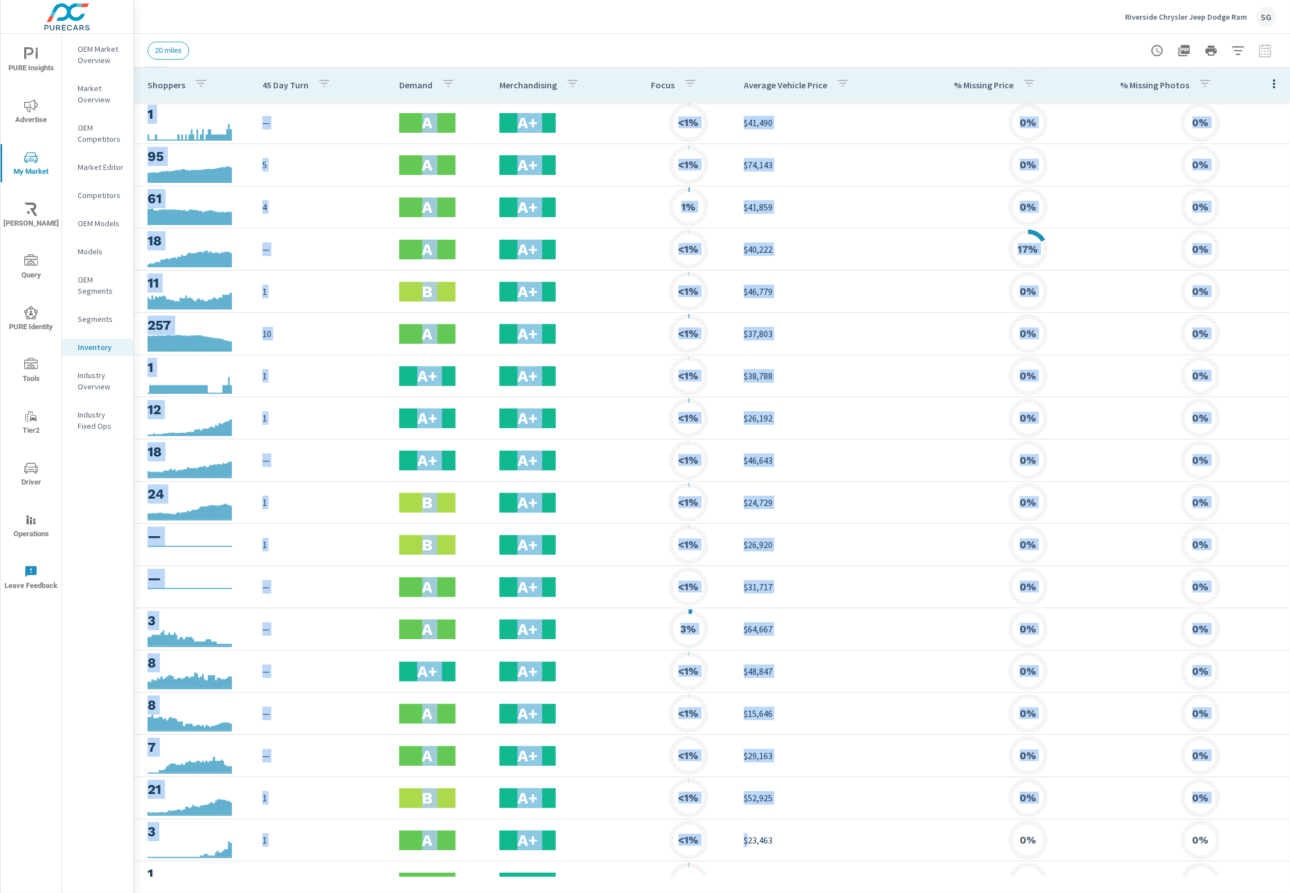
scroll to position [254, 339]
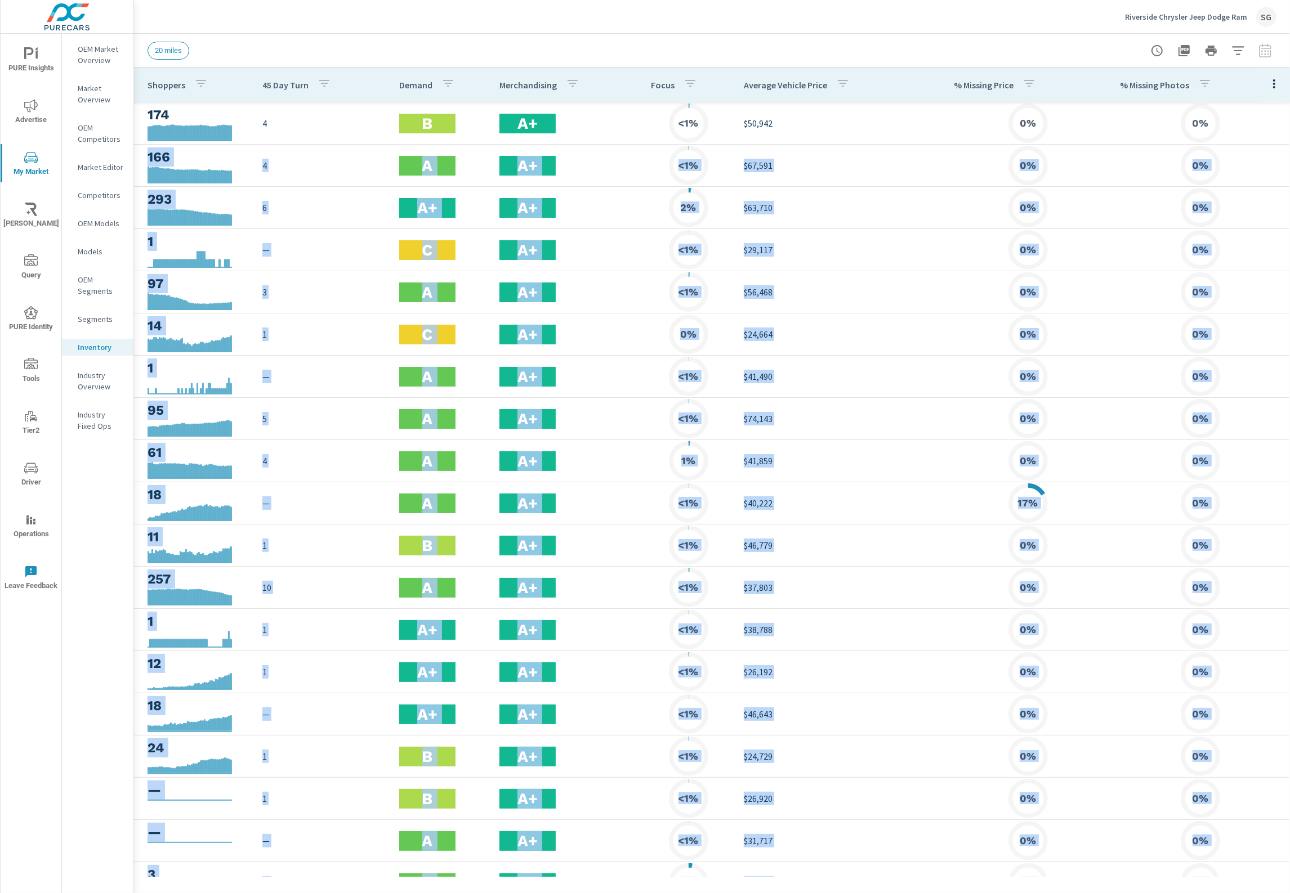
click at [1273, 83] on icon "button" at bounding box center [1274, 83] width 2 height 9
click at [1250, 209] on span "Market Comparison" at bounding box center [1237, 210] width 71 height 11
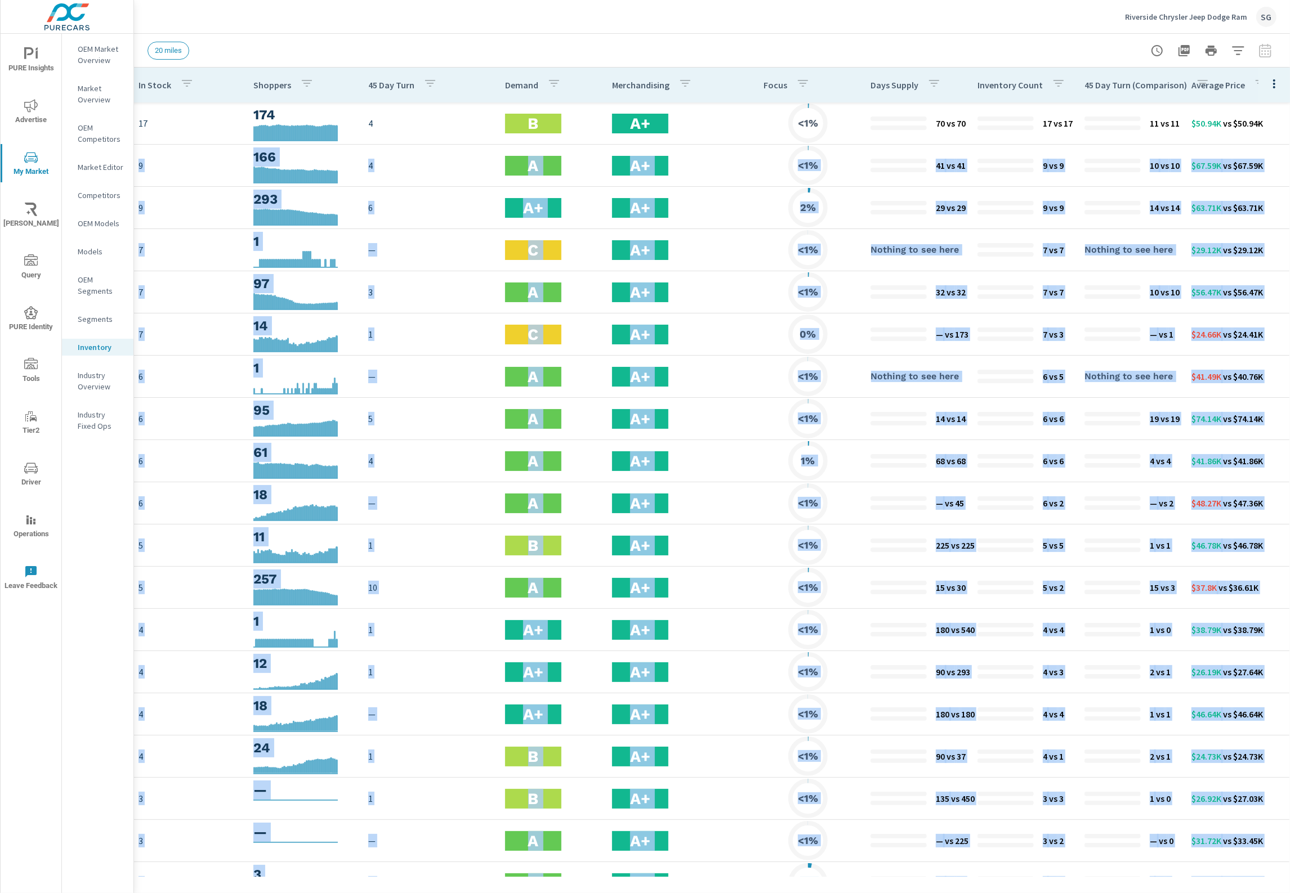
scroll to position [0, 227]
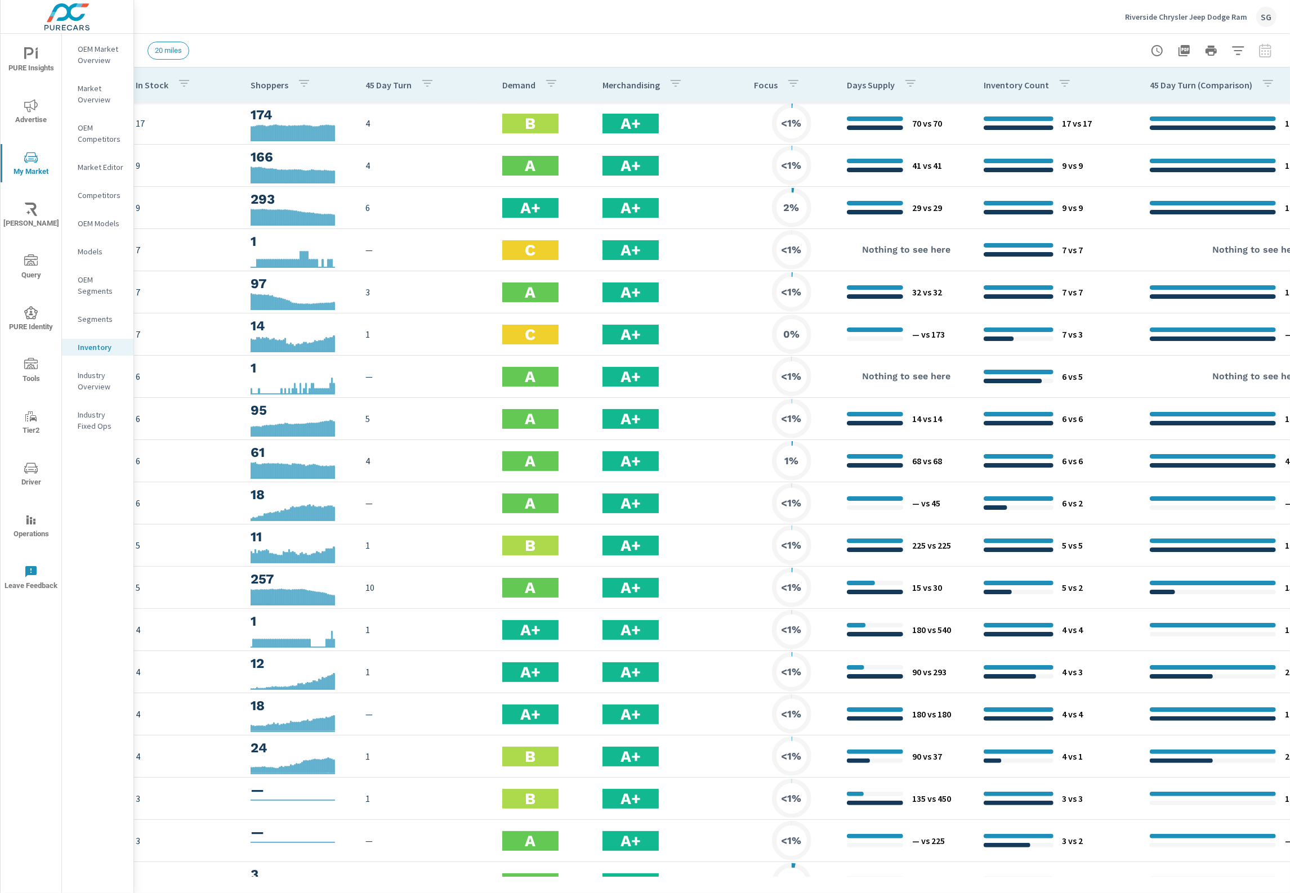
click at [1009, 30] on div "Riverside Chrysler Jeep Dodge Ram SG" at bounding box center [711, 16] width 1129 height 33
drag, startPoint x: 851, startPoint y: 877, endPoint x: 797, endPoint y: 880, distance: 54.1
click at [797, 880] on div "Model In Stock Shoppers 45 Day Turn Demand Merchandising Focus Days Supply Inve…" at bounding box center [712, 481] width 1156 height 826
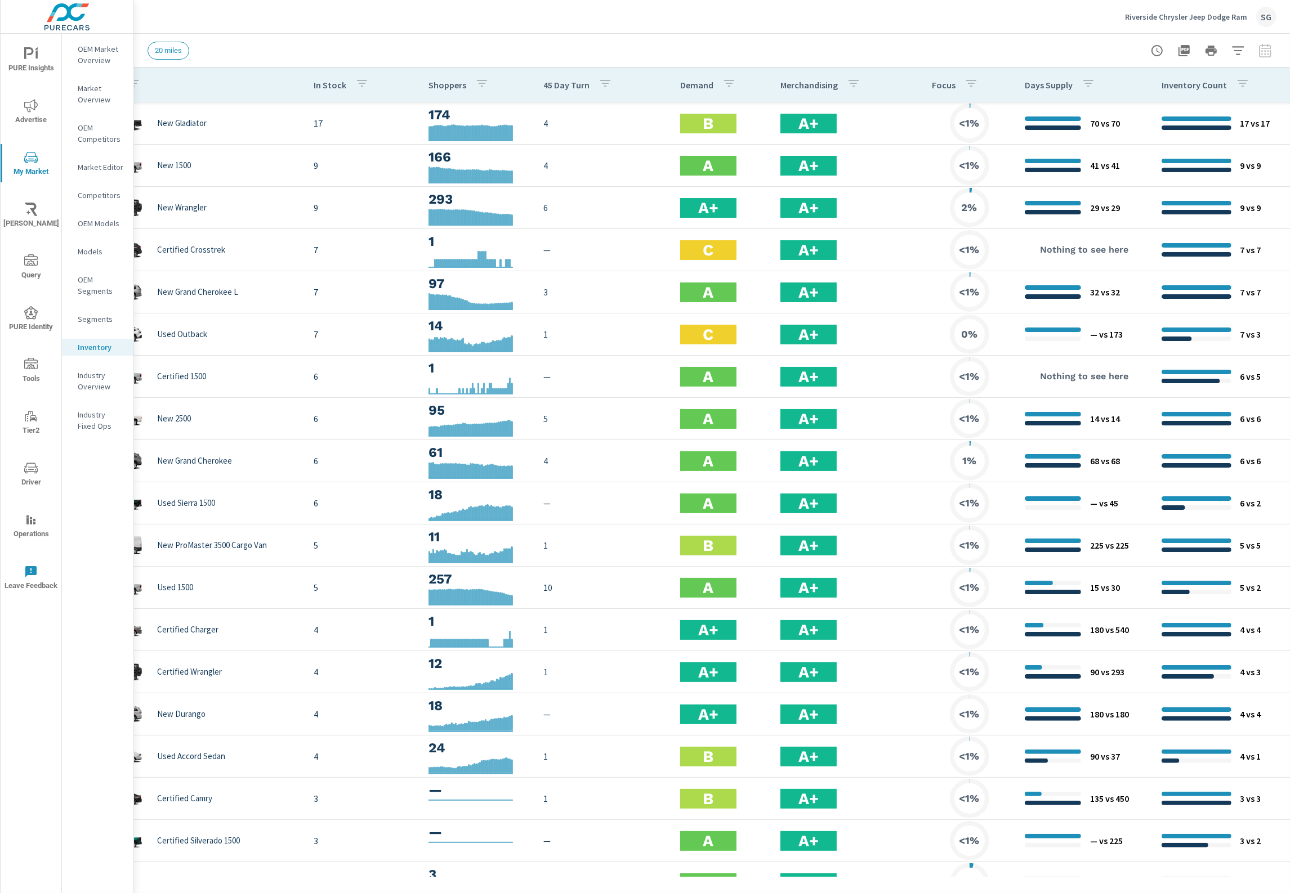
scroll to position [0, 0]
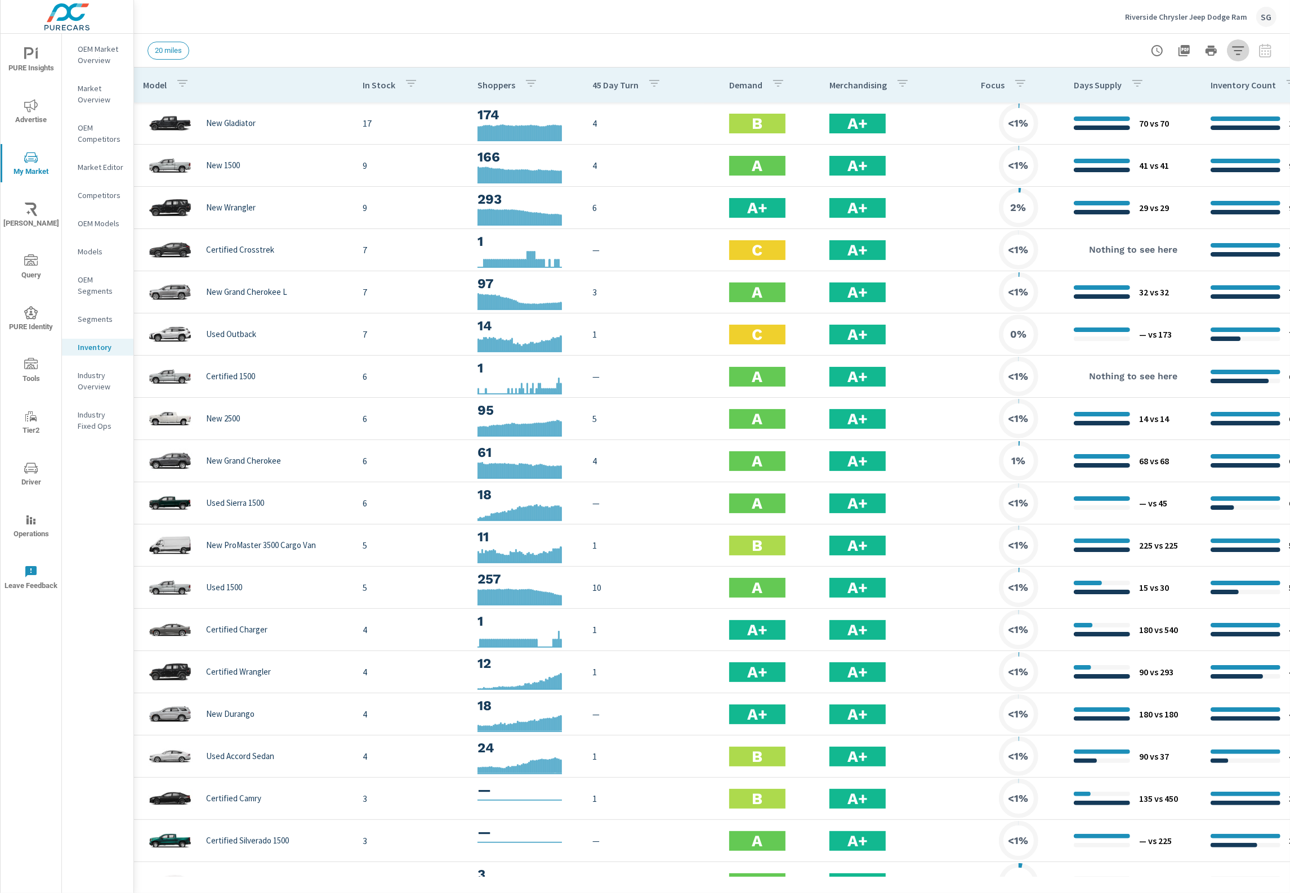
click at [1237, 51] on icon "button" at bounding box center [1238, 51] width 14 height 14
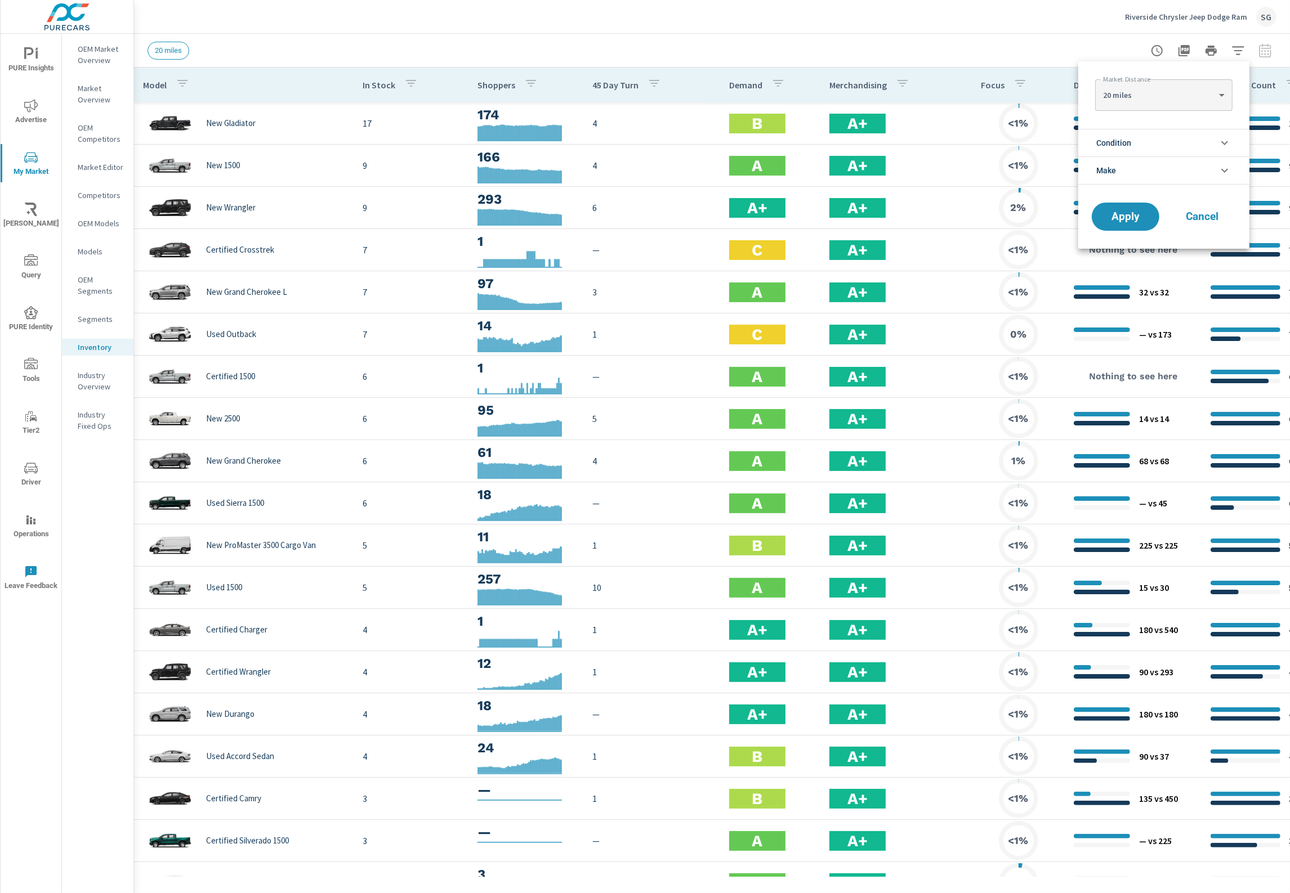
click at [1147, 91] on body "PURE Insights Advertise My Market Riley AI Query PURE Identity Tools Tier2 Driv…" at bounding box center [645, 446] width 1290 height 893
drag, startPoint x: 1147, startPoint y: 91, endPoint x: 1106, endPoint y: 6, distance: 93.9
click at [1110, 6] on Distance "5 miles 10 miles 20 miles 30 miles 40 miles 50 miles 100 miles" at bounding box center [645, 446] width 1290 height 893
click at [1090, 32] on div at bounding box center [645, 446] width 1290 height 893
click at [1143, 146] on li "Condition" at bounding box center [1163, 143] width 171 height 28
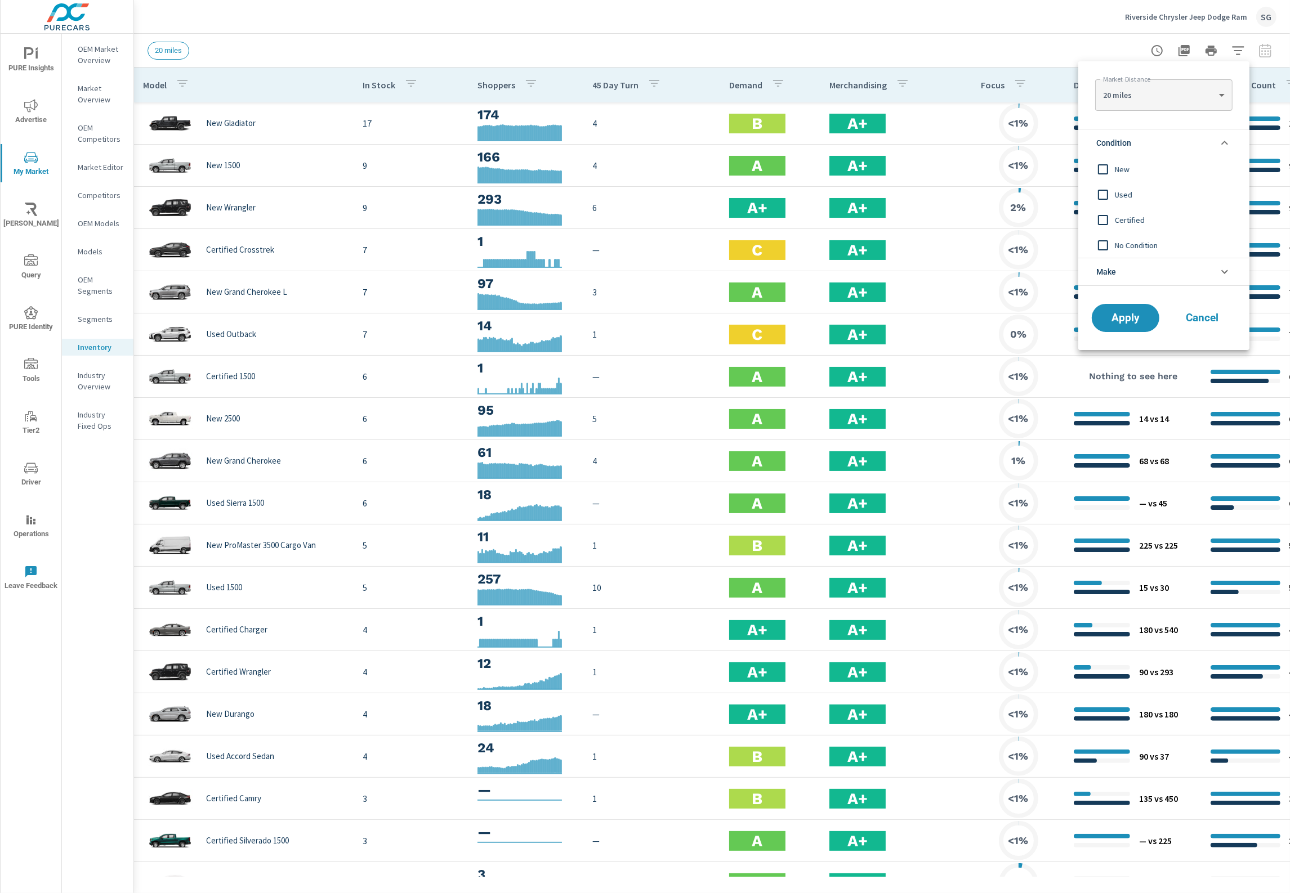
click at [1099, 167] on input "filter options" at bounding box center [1103, 170] width 24 height 24
click at [1130, 324] on span "Apply" at bounding box center [1125, 318] width 46 height 11
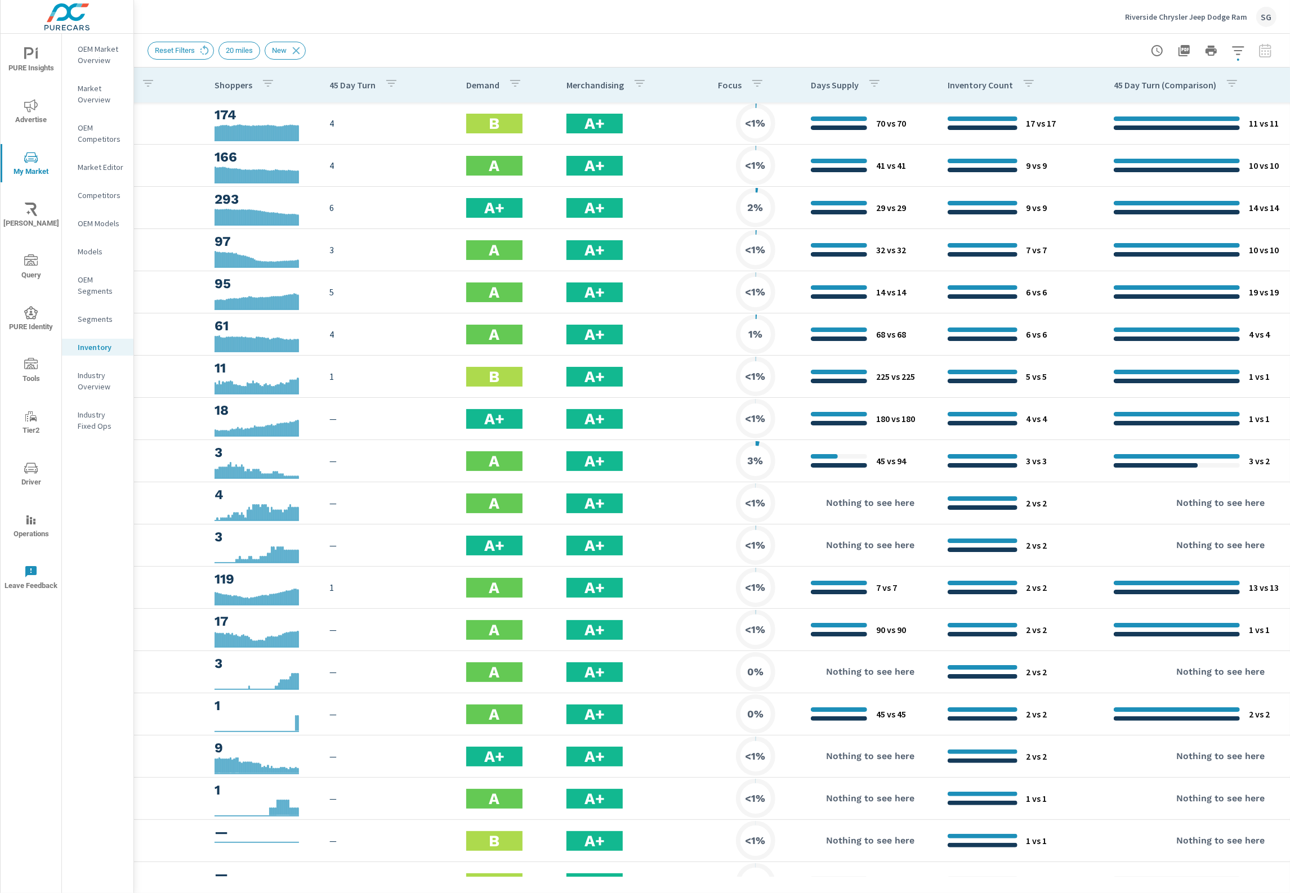
scroll to position [0, 477]
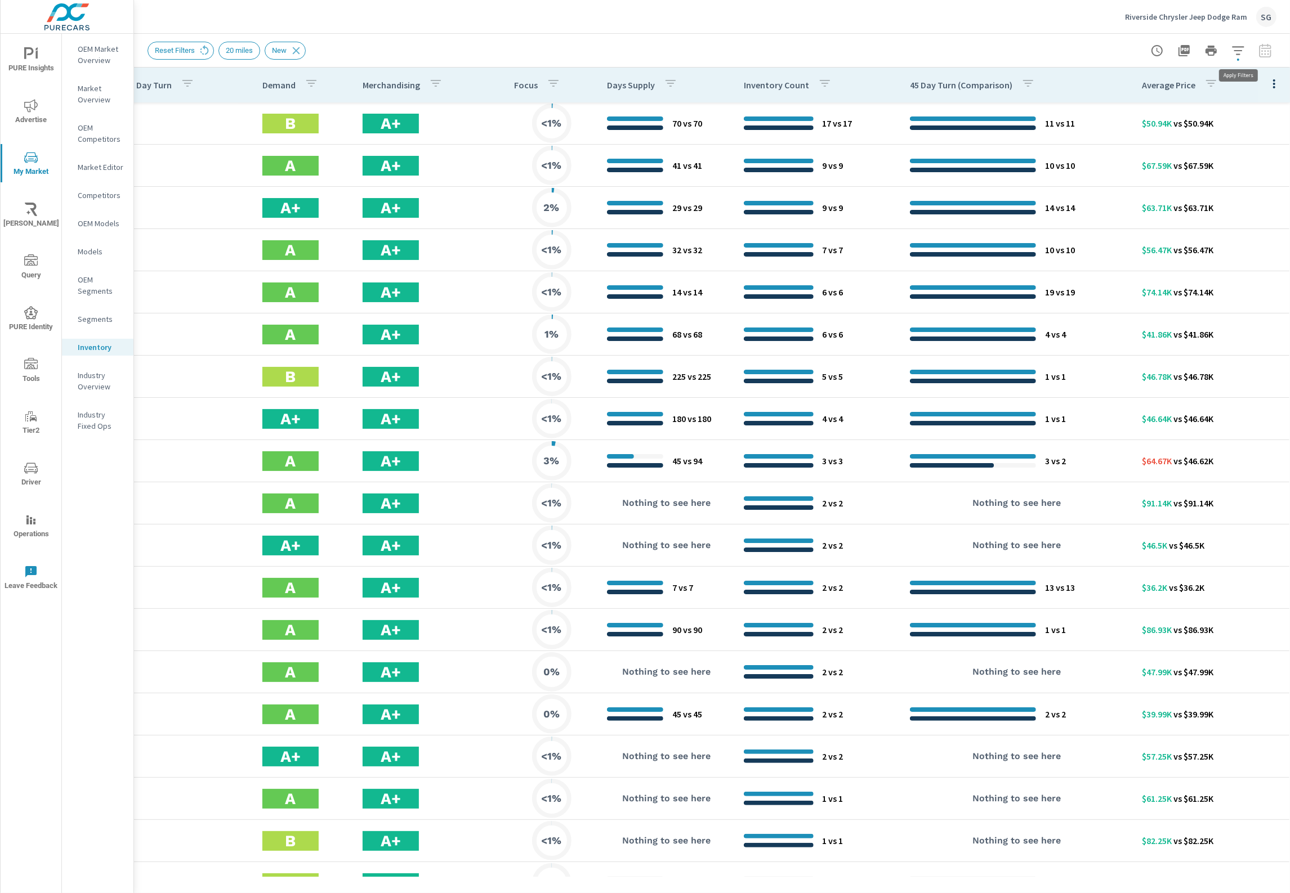
click at [1240, 51] on icon "button" at bounding box center [1238, 51] width 14 height 14
click at [1162, 94] on body "PURE Insights Advertise My Market Riley AI Query PURE Identity Tools Tier2 Driv…" at bounding box center [645, 446] width 1290 height 893
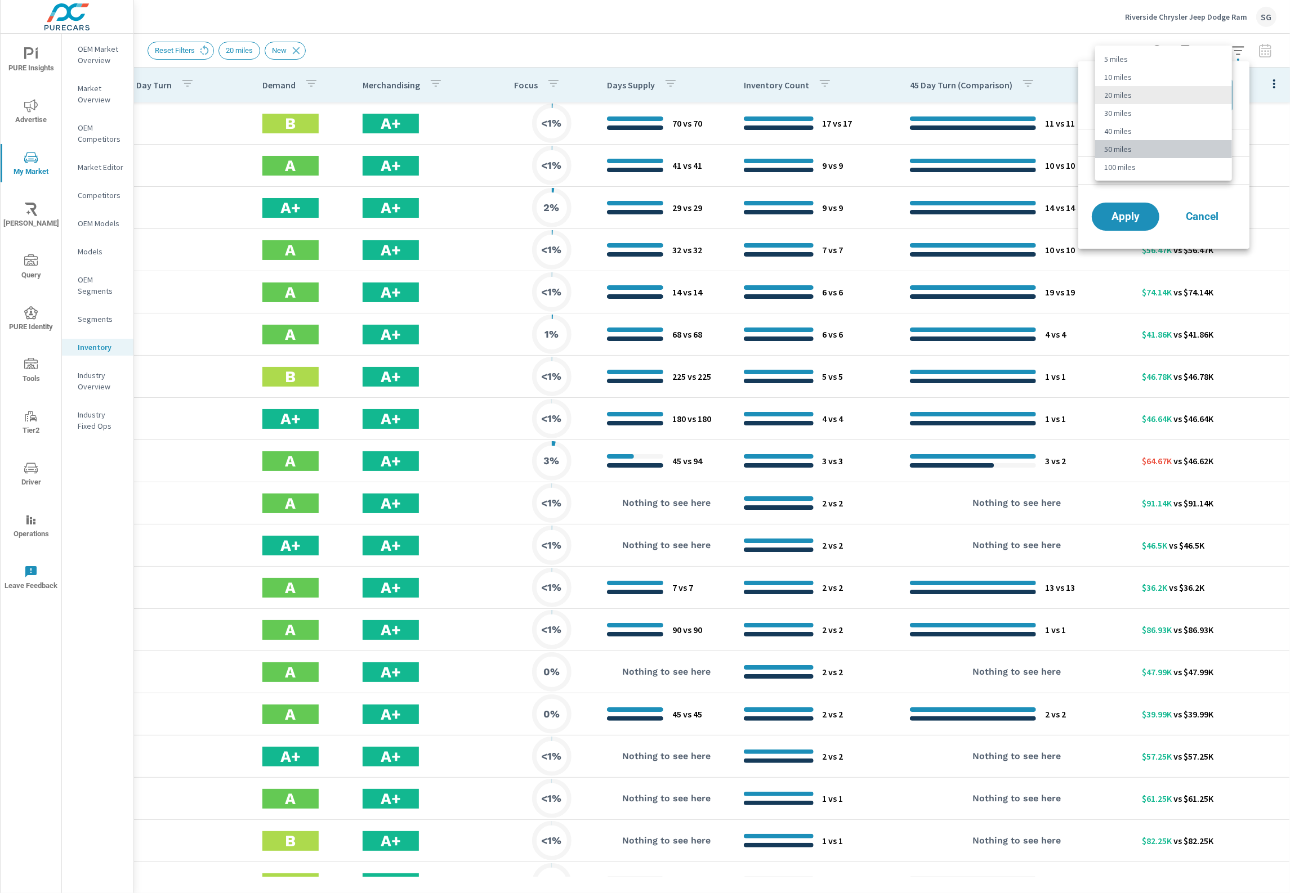
click at [1125, 153] on li "50 miles" at bounding box center [1163, 149] width 137 height 18
type Distance "50"
click at [1126, 212] on span "Apply" at bounding box center [1125, 217] width 46 height 11
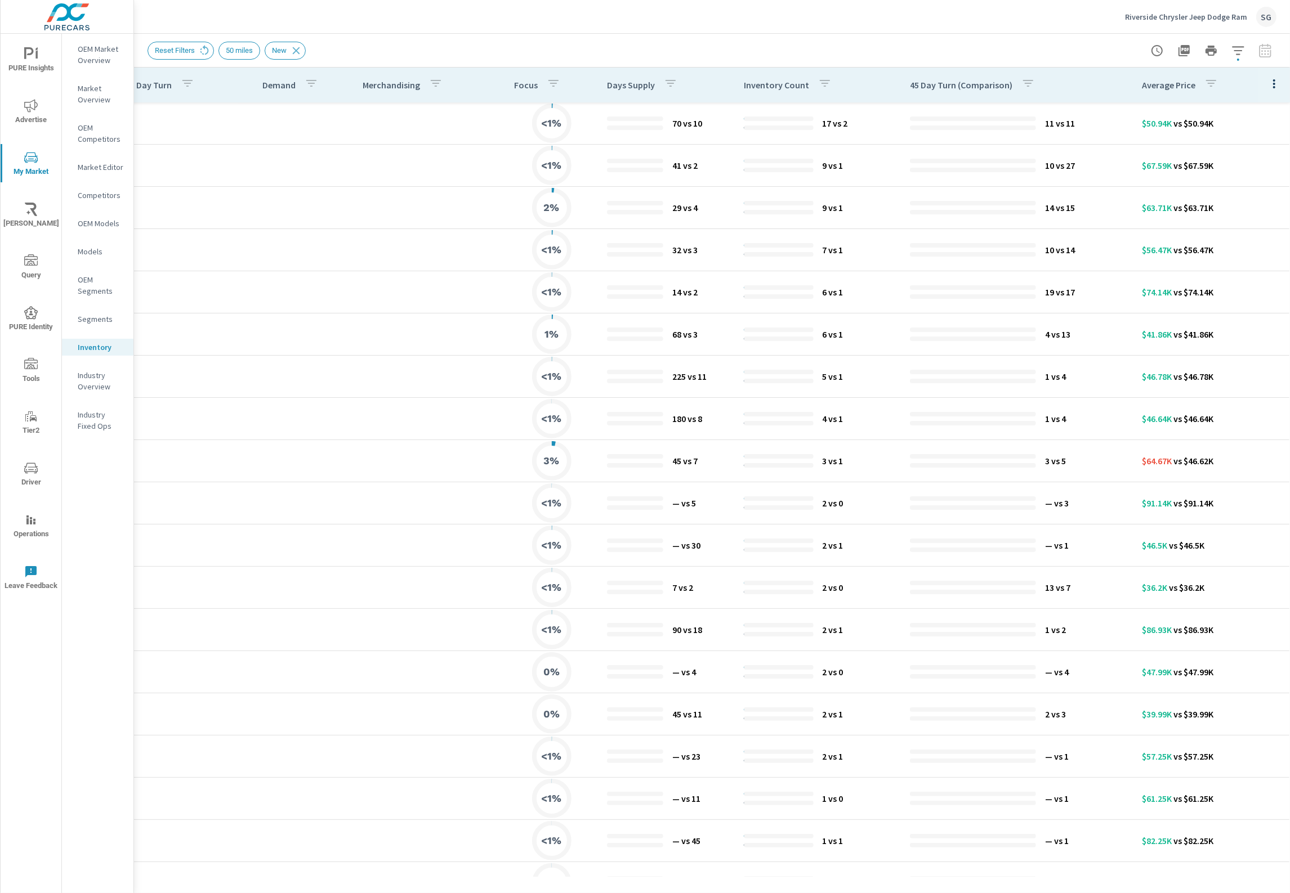
scroll to position [0, 466]
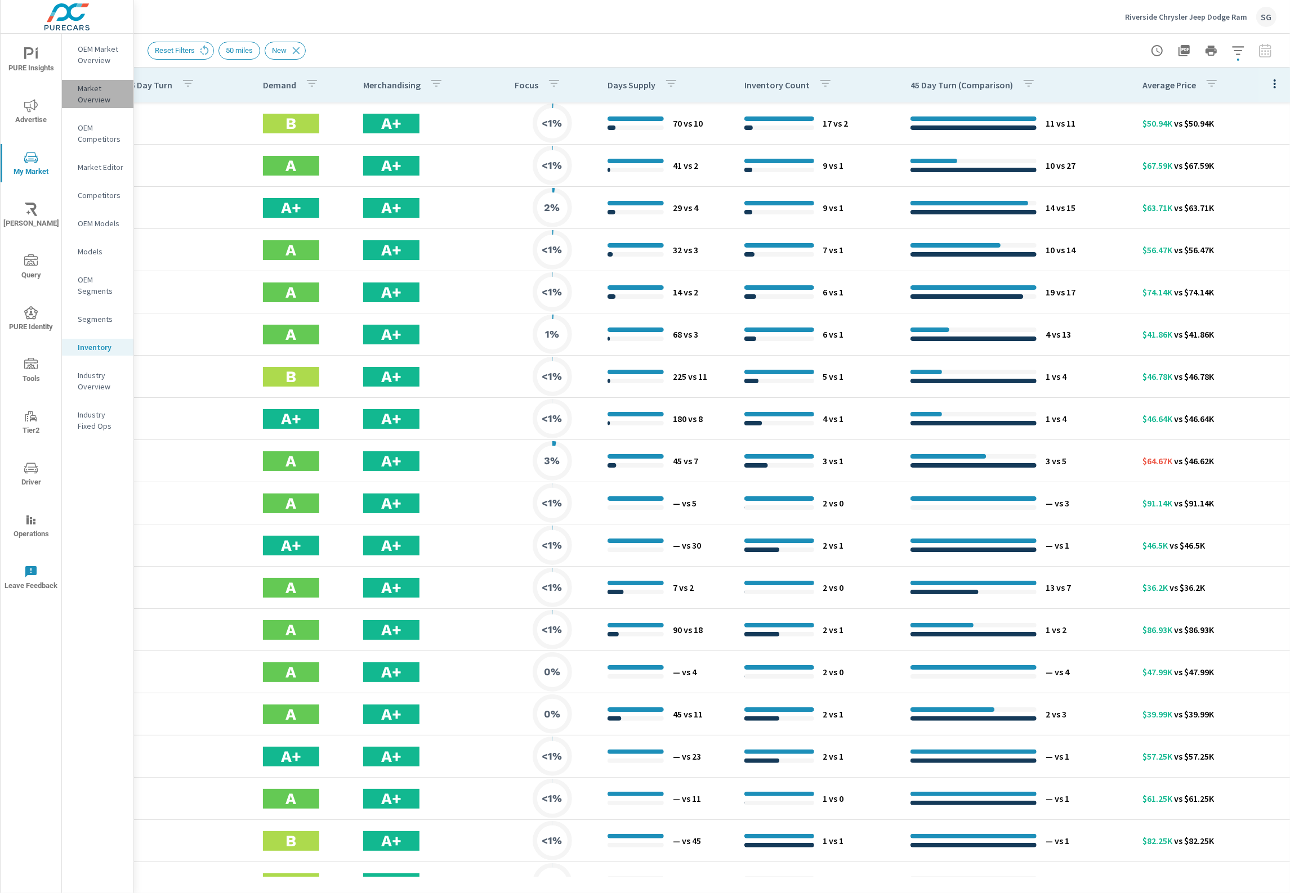
click at [100, 88] on p "Market Overview" at bounding box center [101, 94] width 47 height 23
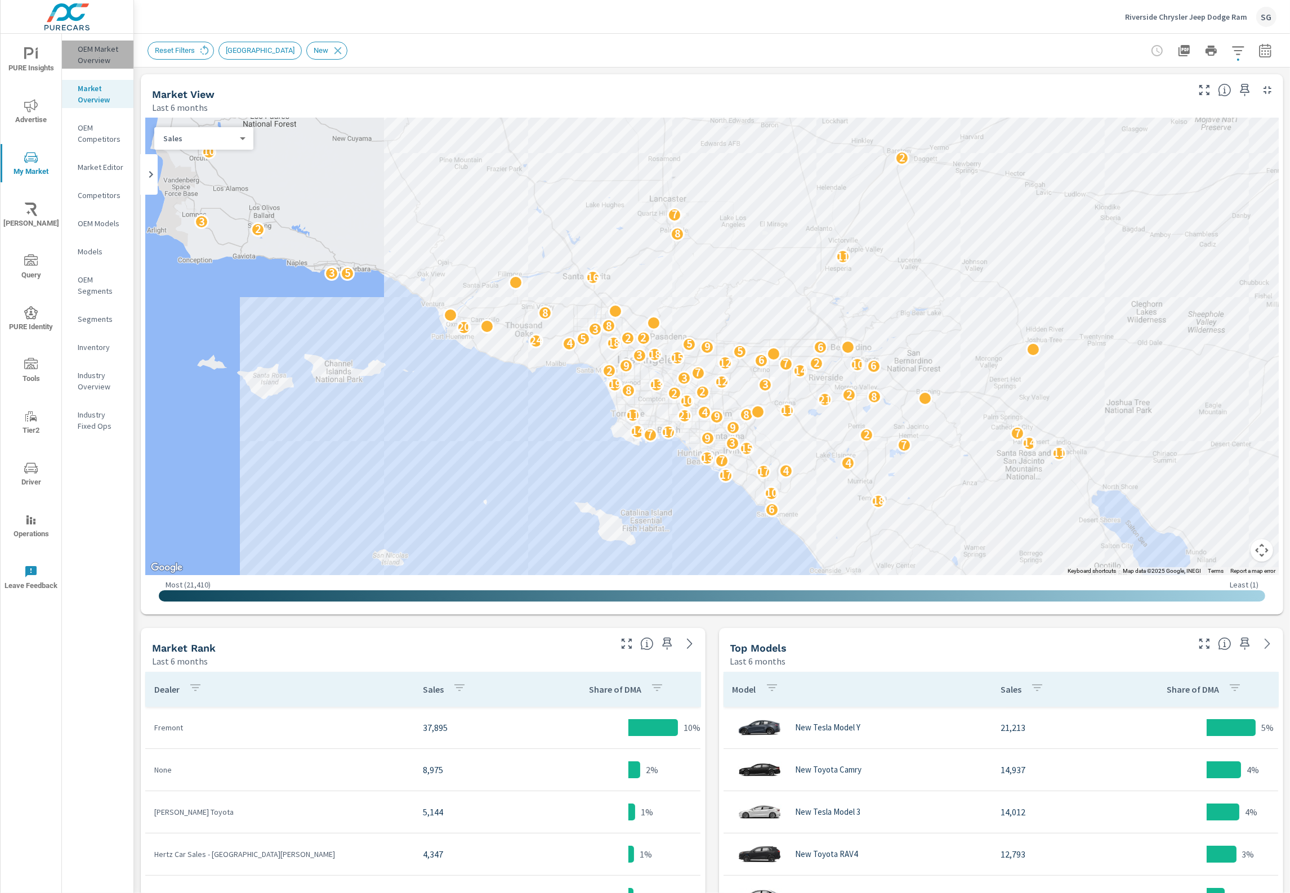
click at [91, 56] on p "OEM Market Overview" at bounding box center [101, 54] width 47 height 23
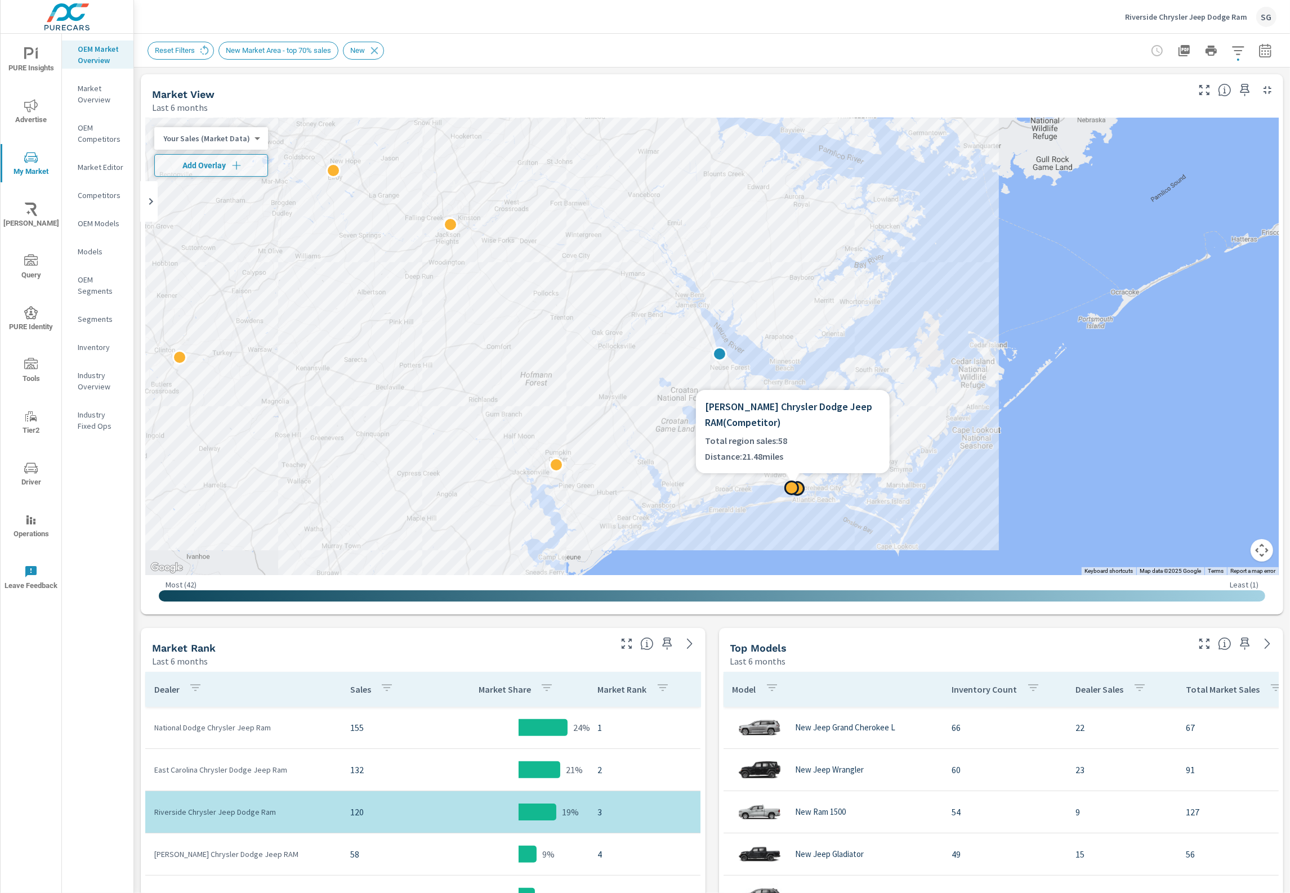
drag, startPoint x: 865, startPoint y: 409, endPoint x: 717, endPoint y: 373, distance: 152.9
click at [86, 348] on p "Inventory" at bounding box center [101, 347] width 47 height 11
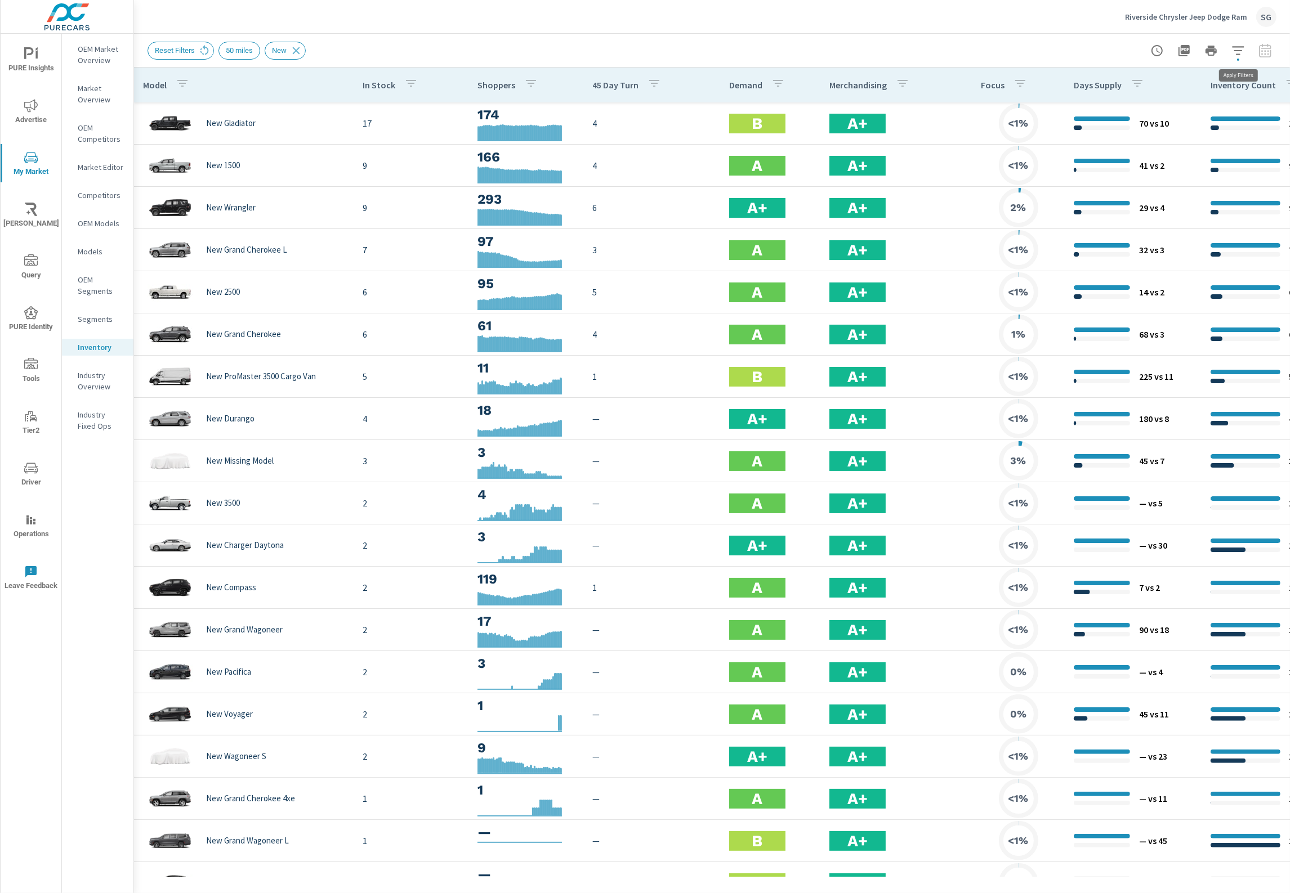
drag, startPoint x: 1240, startPoint y: 43, endPoint x: 1236, endPoint y: 55, distance: 12.7
click at [1237, 51] on icon "button" at bounding box center [1238, 51] width 14 height 14
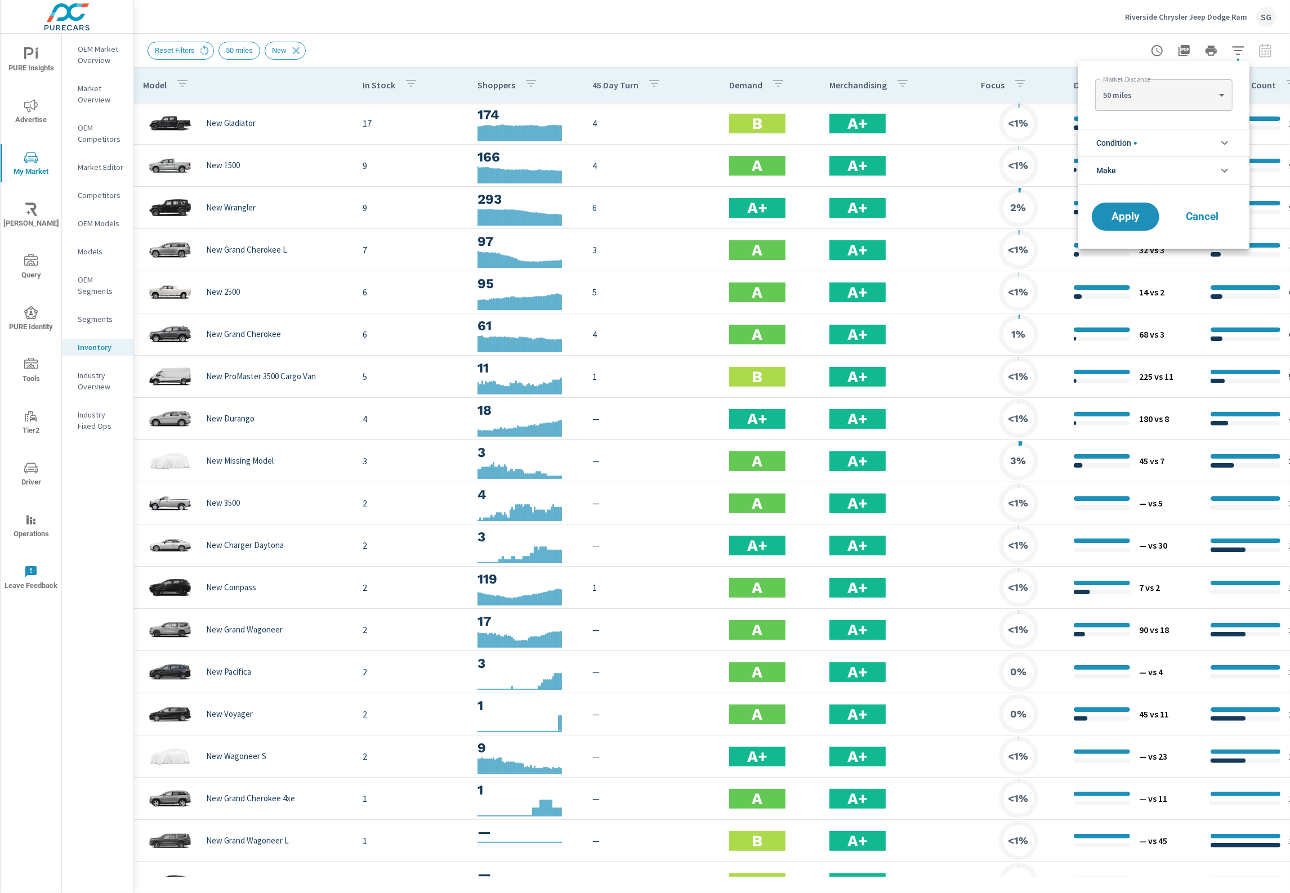
drag, startPoint x: 1174, startPoint y: 169, endPoint x: 1164, endPoint y: 183, distance: 16.9
click at [1173, 170] on li "Make" at bounding box center [1163, 170] width 171 height 28
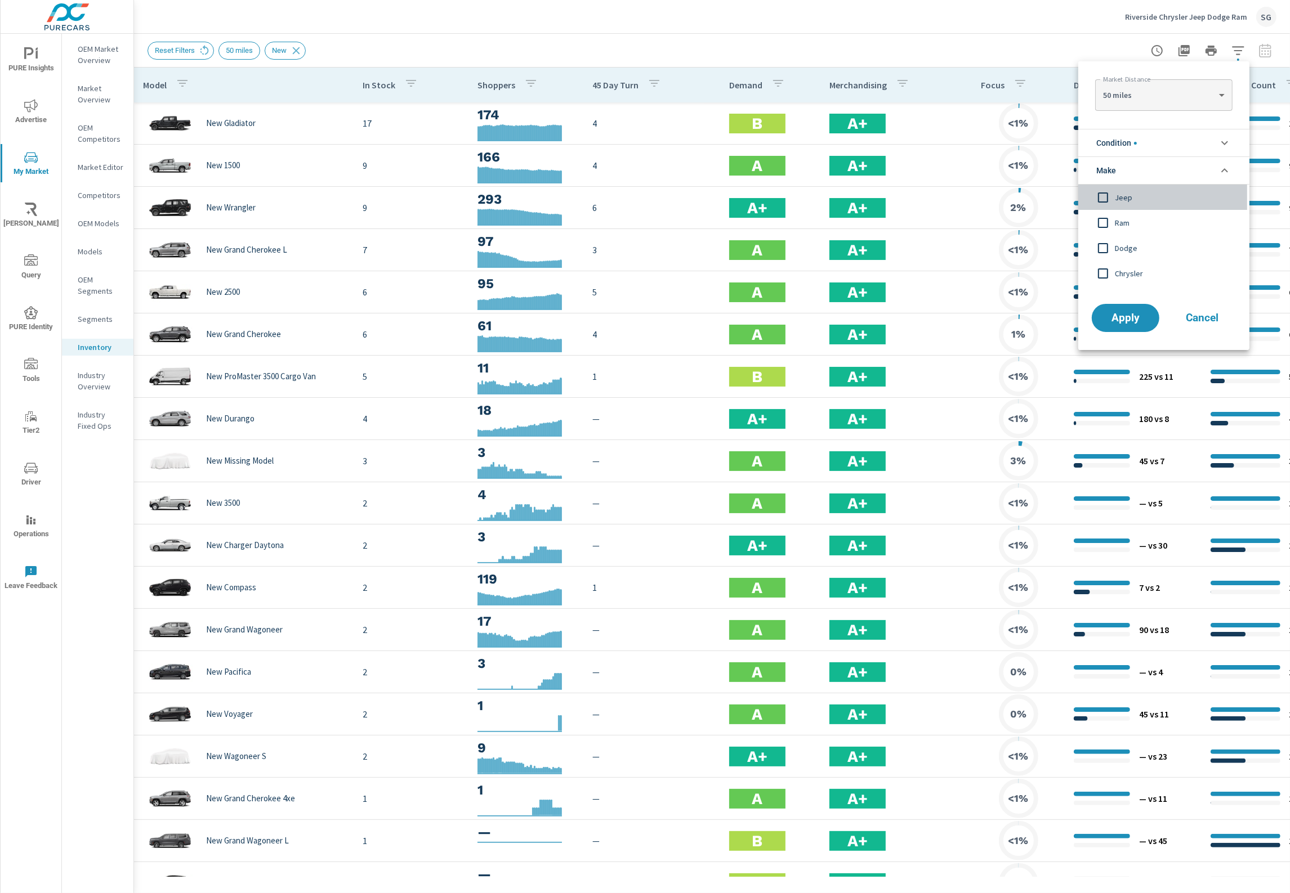
click at [1104, 197] on input "filter options" at bounding box center [1103, 198] width 24 height 24
click at [1134, 321] on span "Apply" at bounding box center [1125, 318] width 46 height 11
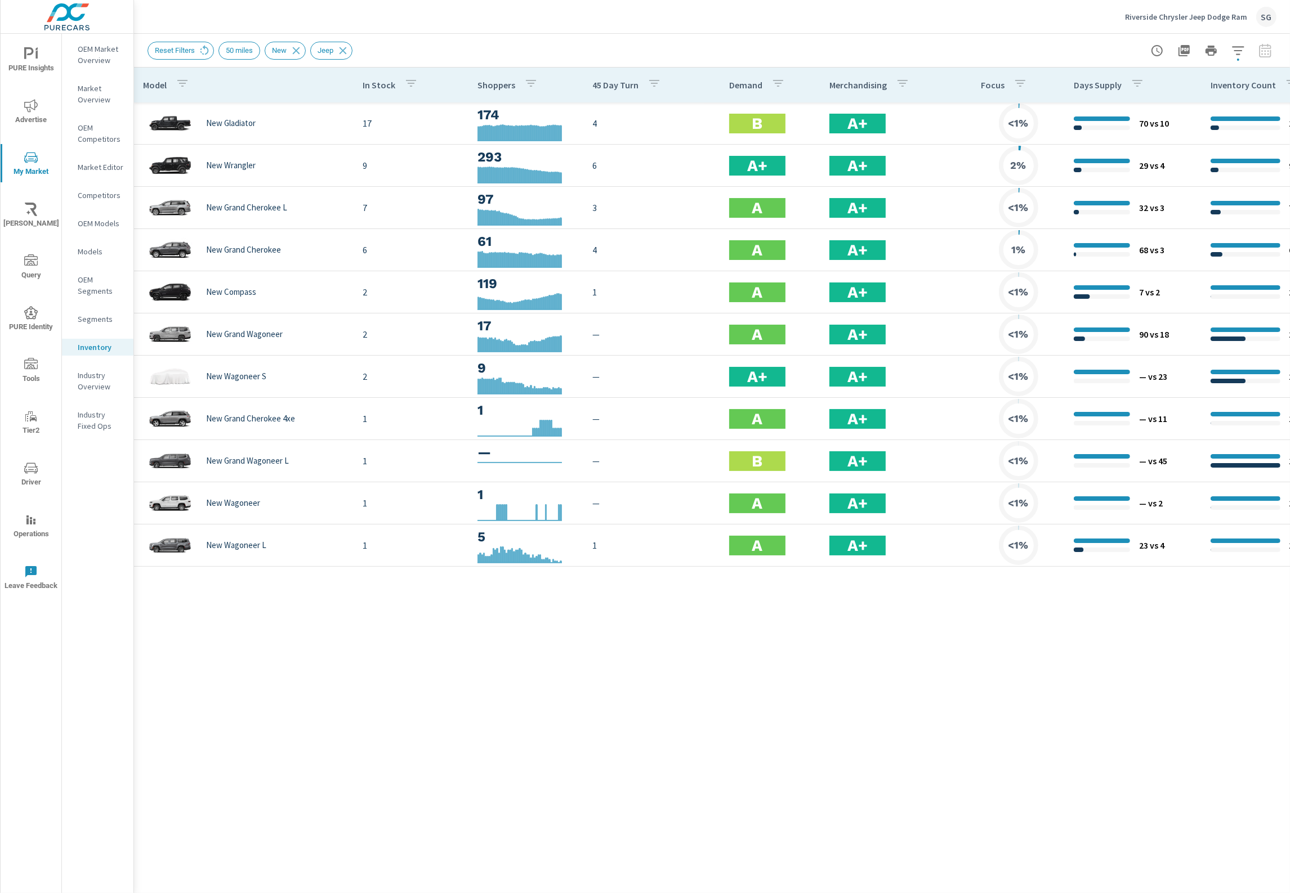
scroll to position [0, 466]
